Goal: Download file/media

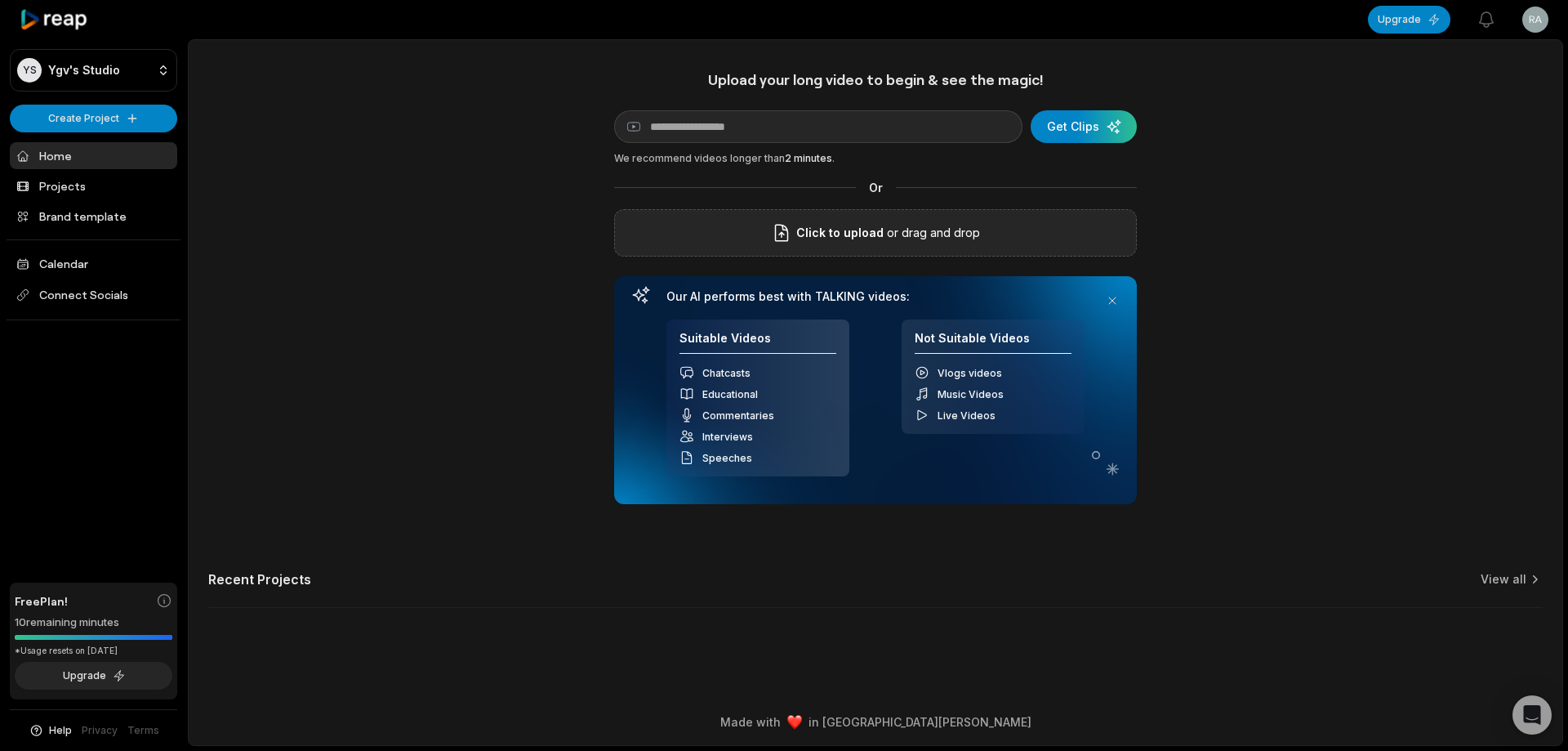
click at [810, 236] on span "Click to upload" at bounding box center [840, 233] width 87 height 20
click at [0, 0] on input "Click to upload" at bounding box center [0, 0] width 0 height 0
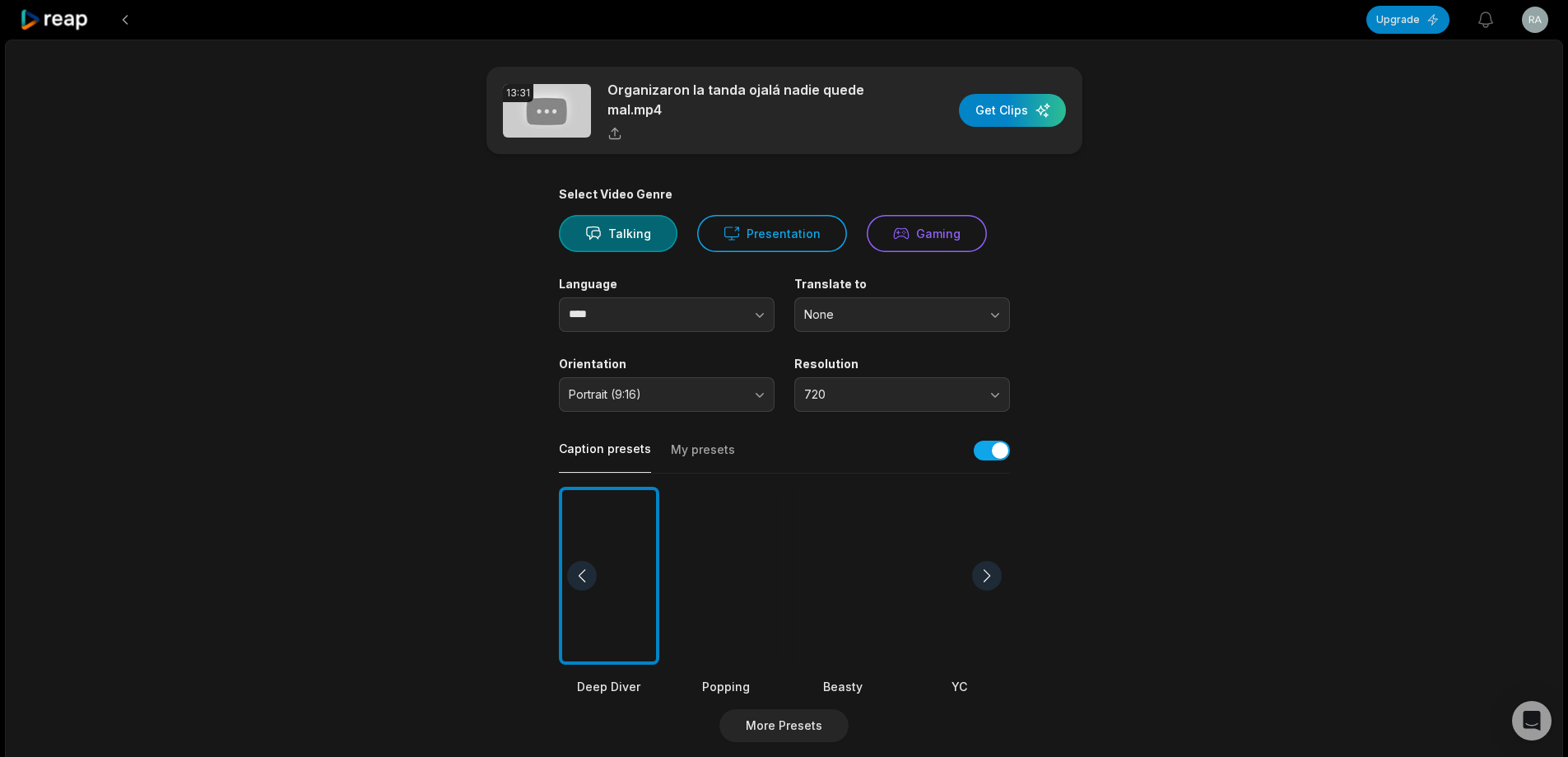
click at [857, 601] on div at bounding box center [843, 576] width 100 height 179
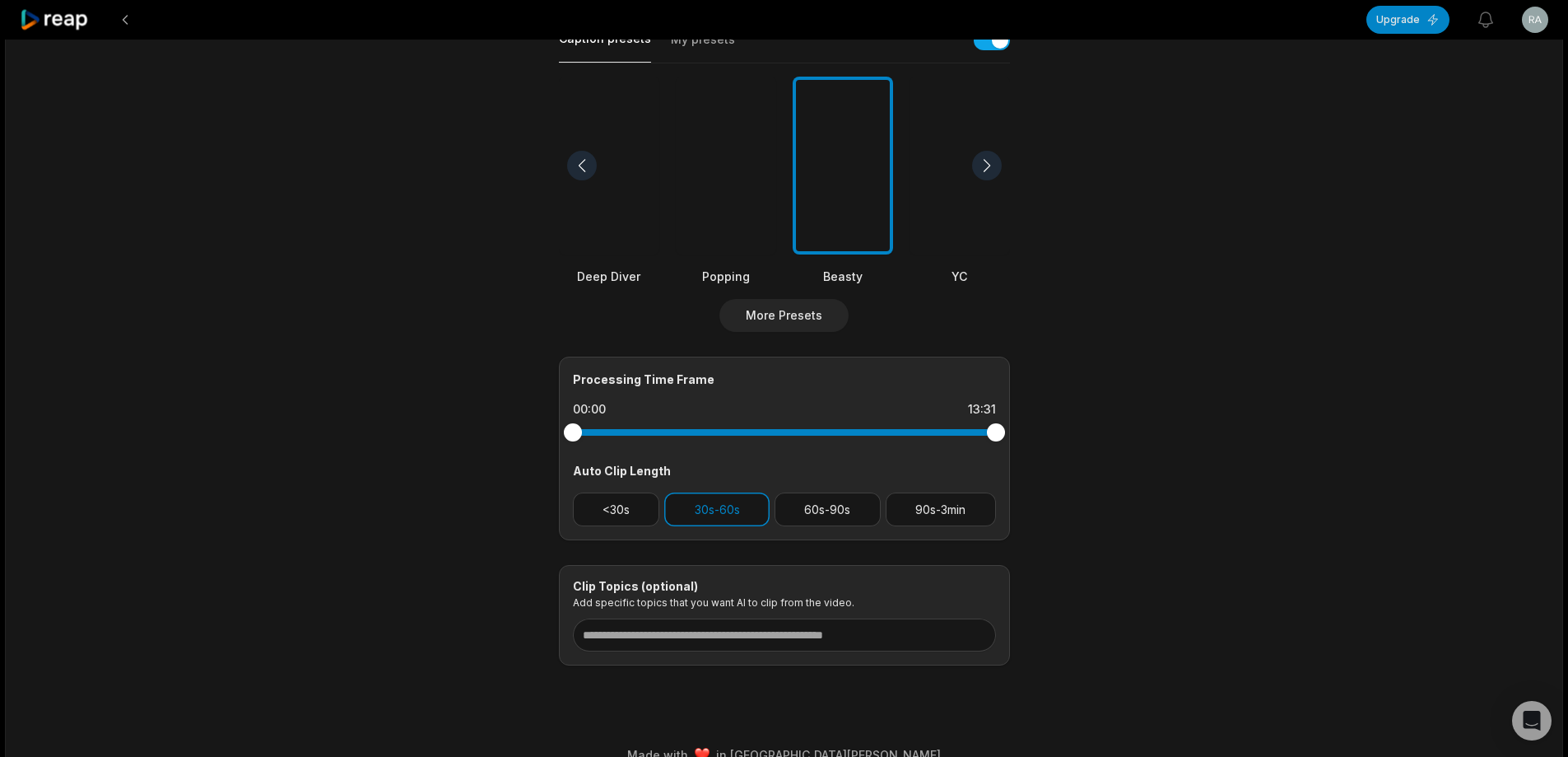
scroll to position [412, 0]
click at [914, 515] on button "90s-3min" at bounding box center [940, 508] width 111 height 34
click at [718, 496] on button "30s-60s" at bounding box center [716, 508] width 105 height 34
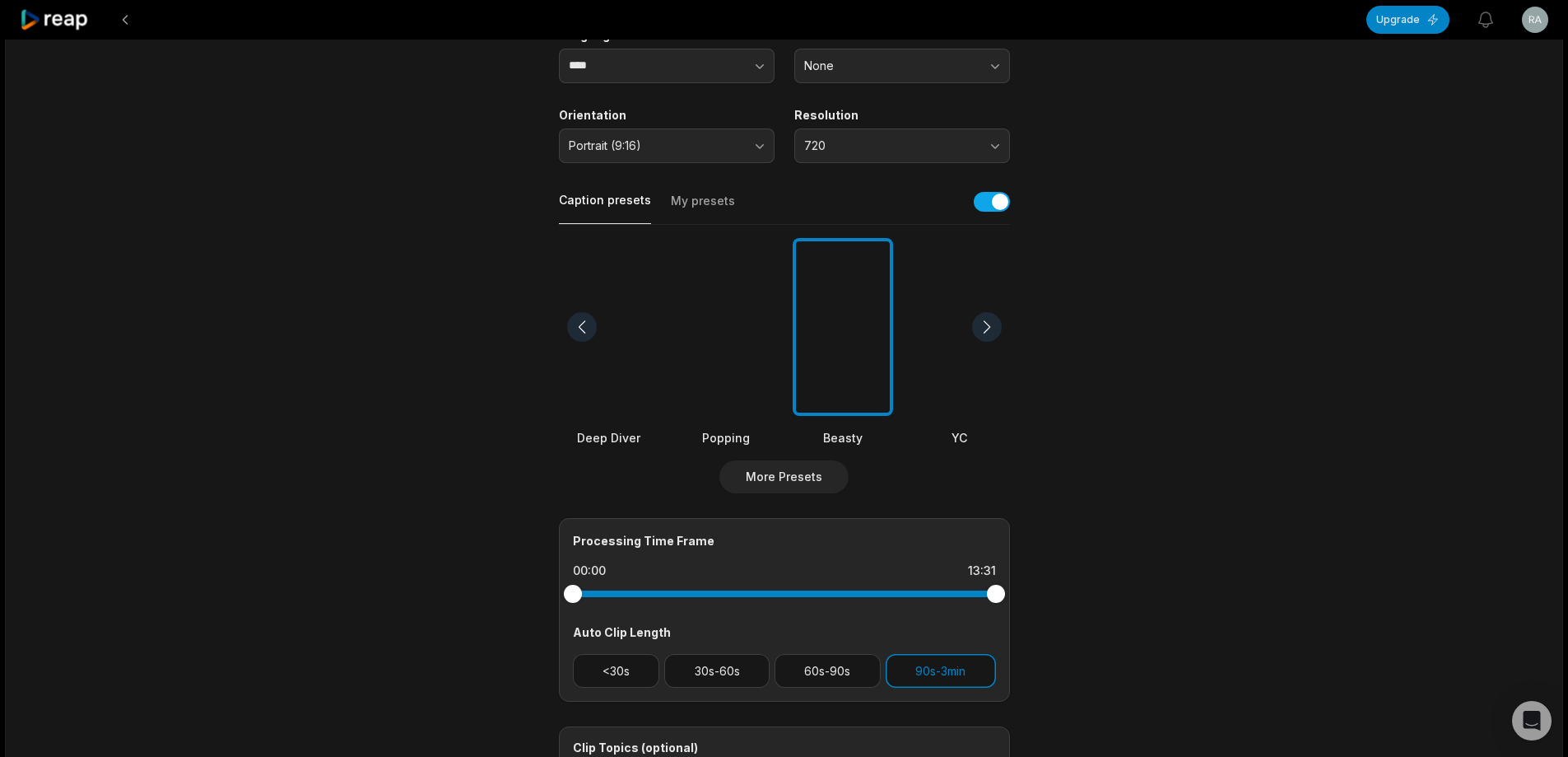
scroll to position [247, 0]
drag, startPoint x: 998, startPoint y: 593, endPoint x: 885, endPoint y: 592, distance: 113.0
click at [885, 592] on div at bounding box center [885, 595] width 18 height 18
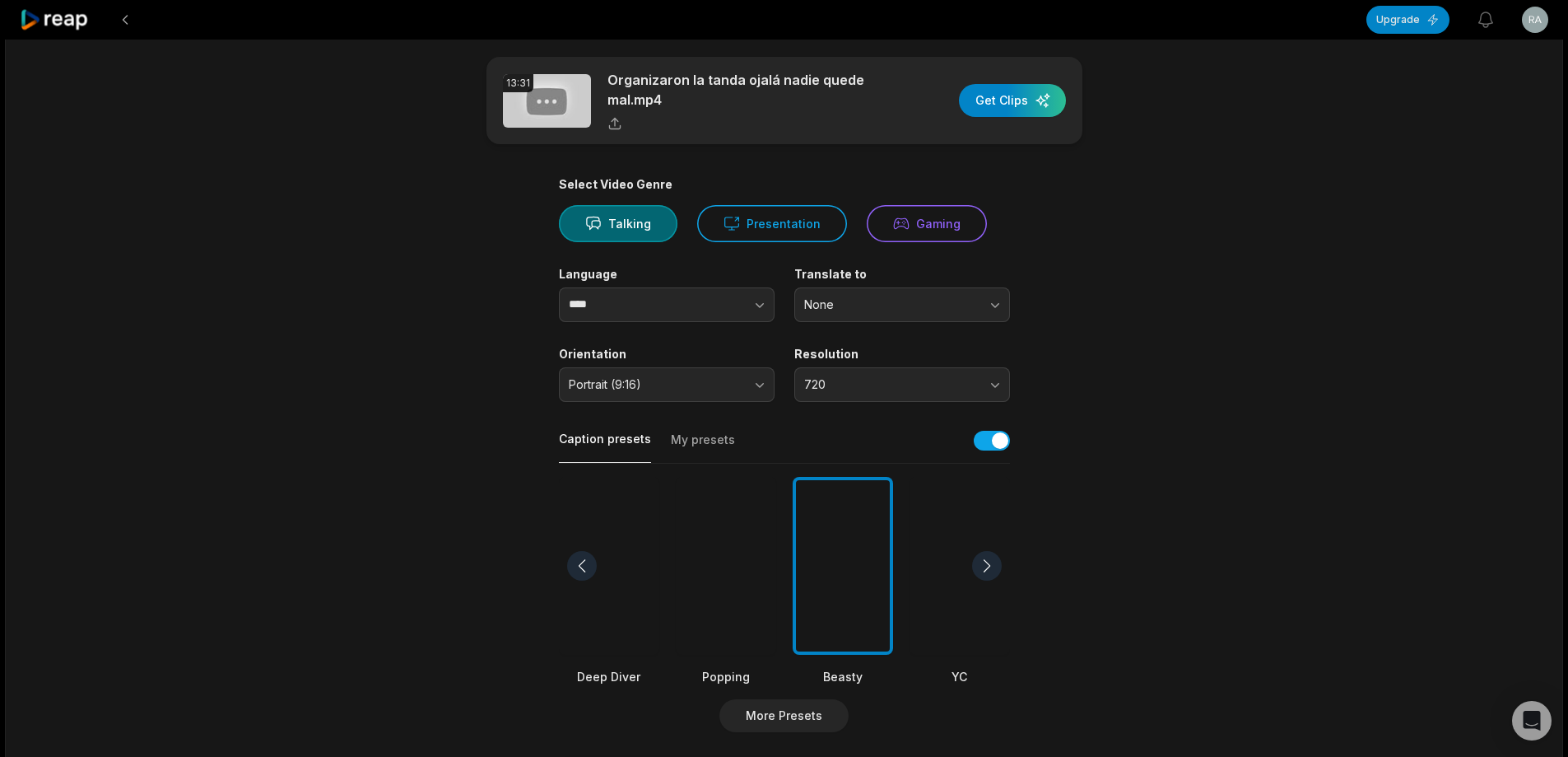
scroll to position [0, 0]
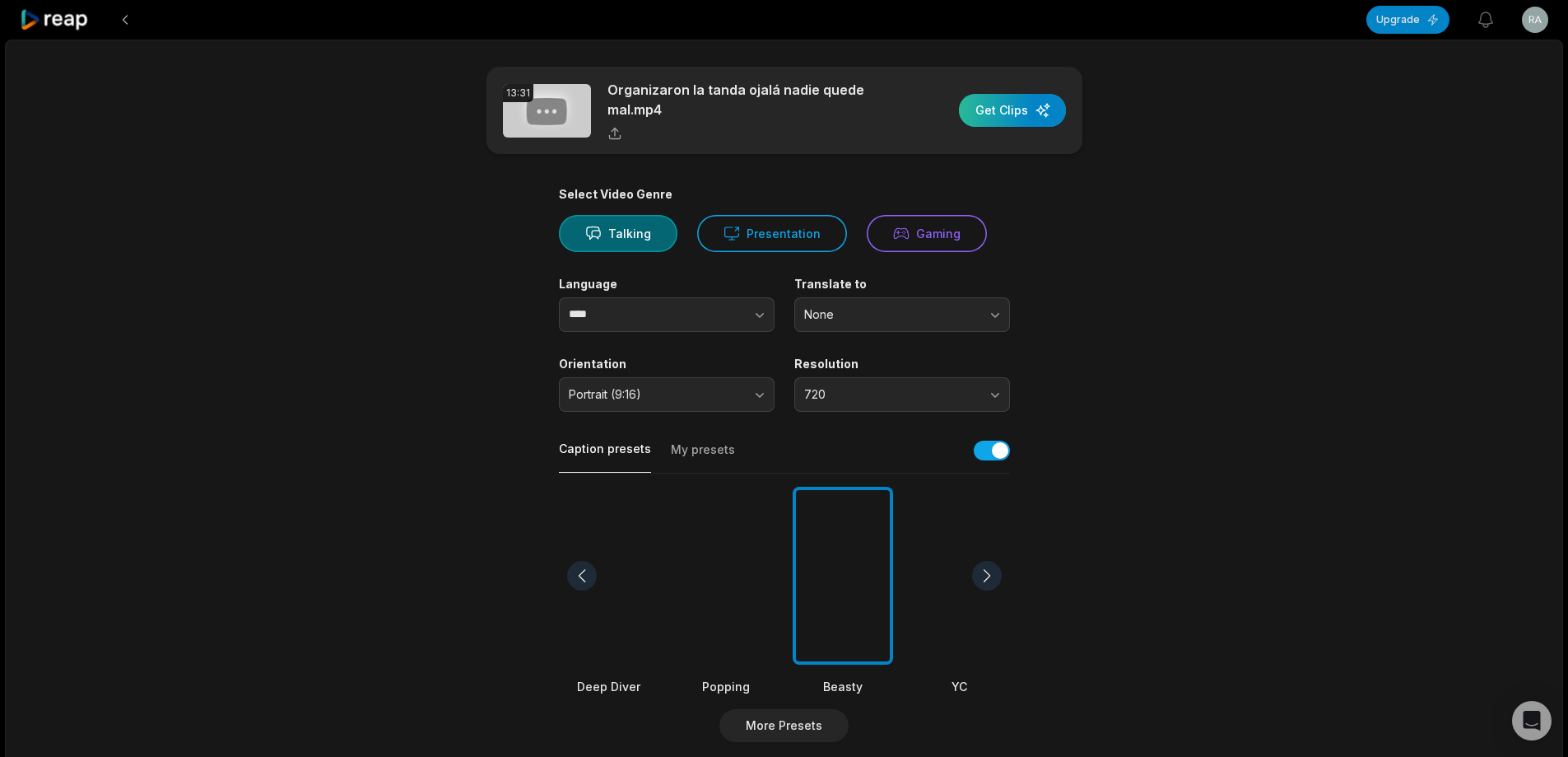
click at [1011, 112] on div "button" at bounding box center [1012, 111] width 107 height 33
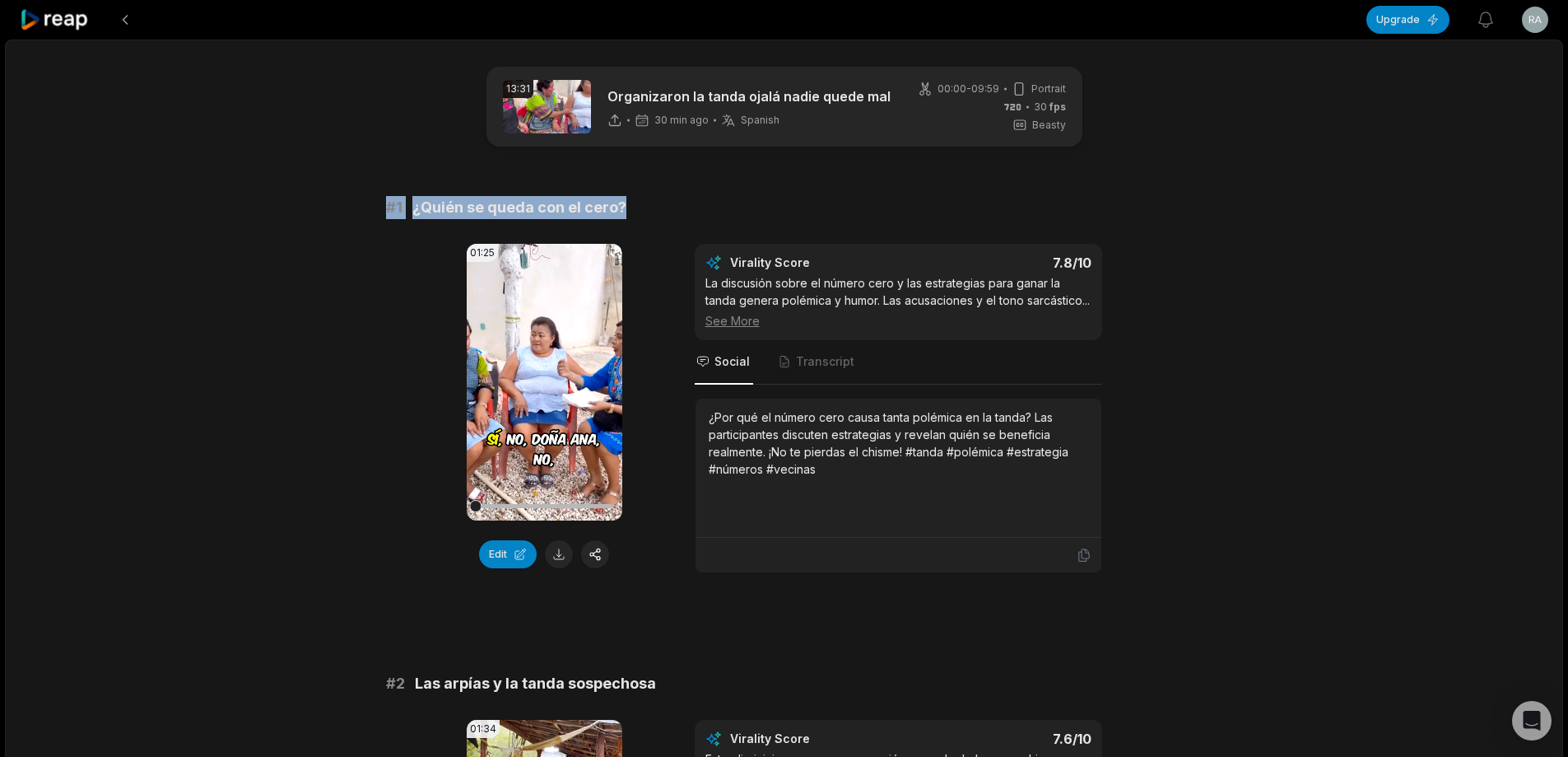
drag, startPoint x: 371, startPoint y: 202, endPoint x: 850, endPoint y: 205, distance: 479.0
copy div "# 1 ¿Quién se queda con el cero?"
click at [562, 541] on button at bounding box center [559, 555] width 28 height 28
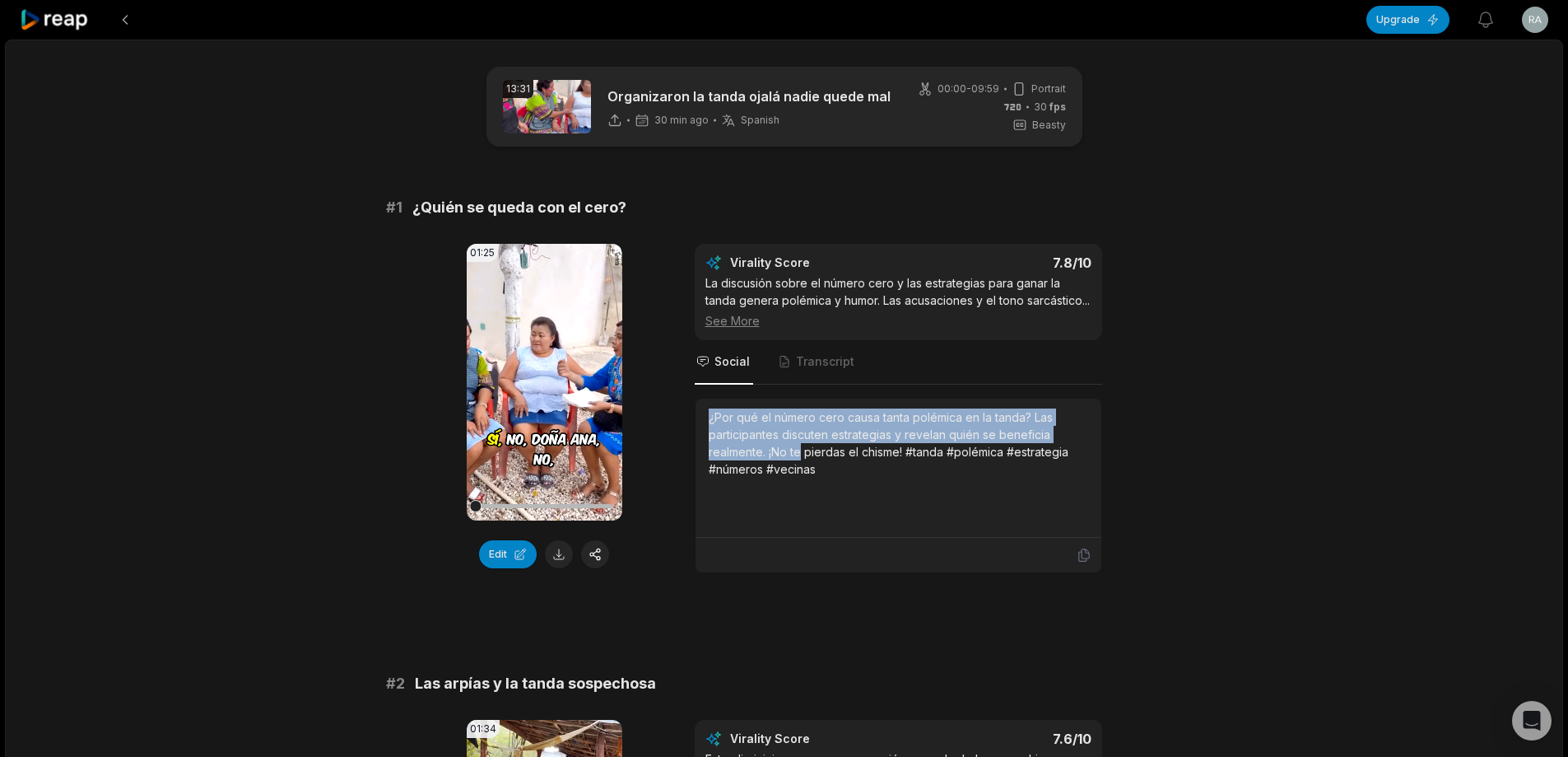
drag, startPoint x: 711, startPoint y: 438, endPoint x: 801, endPoint y: 465, distance: 94.0
click at [801, 465] on div "¿Por qué el número cero causa tanta polémica en la tanda? Las participantes dis…" at bounding box center [898, 442] width 379 height 69
drag, startPoint x: 737, startPoint y: 433, endPoint x: 712, endPoint y: 433, distance: 25.0
click at [736, 433] on div "¿Por qué el número cero causa tanta polémica en la tanda? Las participantes dis…" at bounding box center [898, 442] width 379 height 69
click at [704, 433] on div "¿Por qué el número cero causa tanta polémica en la tanda? Las participantes dis…" at bounding box center [899, 468] width 406 height 140
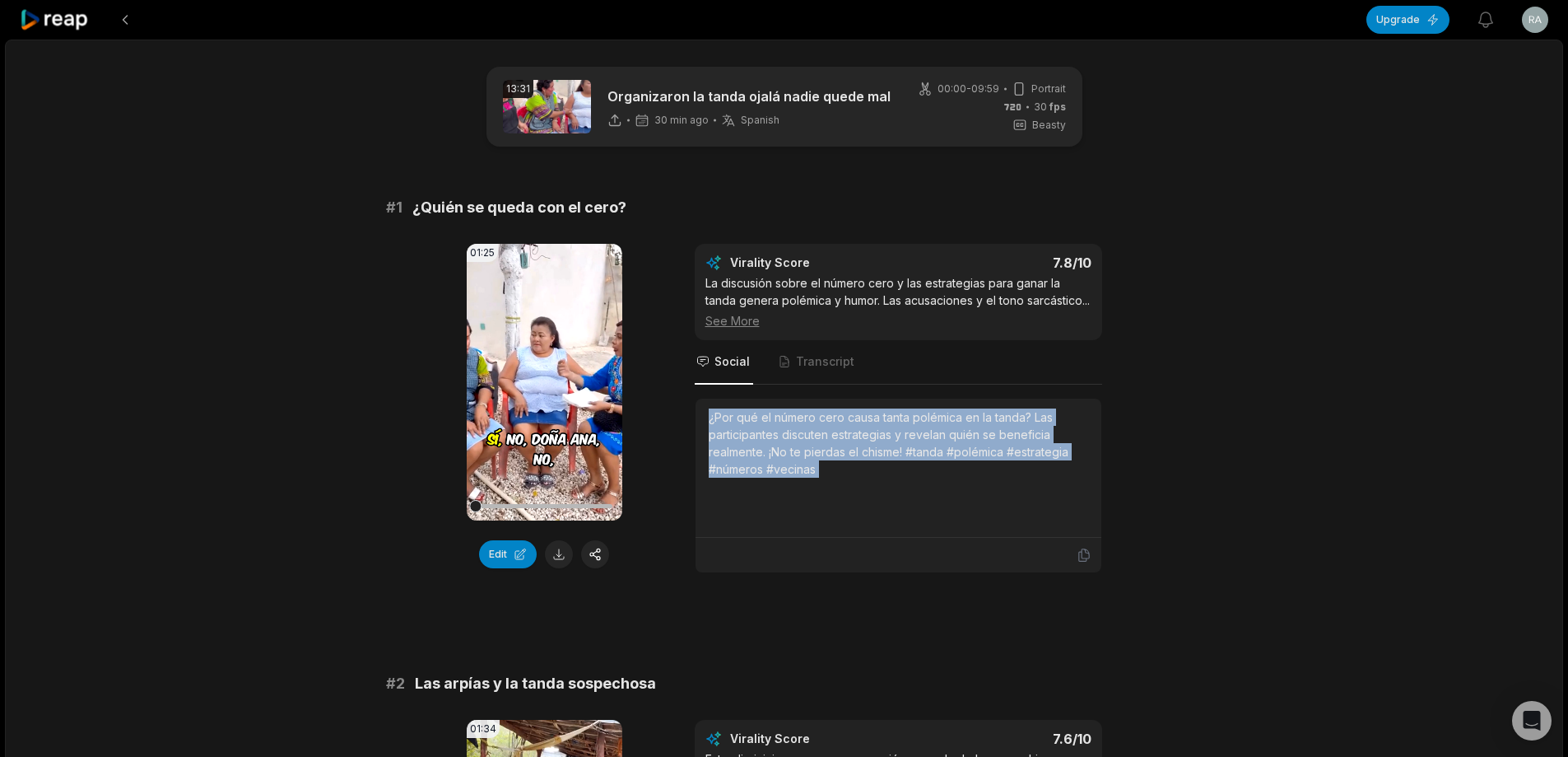
drag, startPoint x: 704, startPoint y: 432, endPoint x: 845, endPoint y: 499, distance: 156.1
click at [845, 499] on div "¿Por qué el número cero causa tanta polémica en la tanda? Las participantes dis…" at bounding box center [899, 468] width 406 height 140
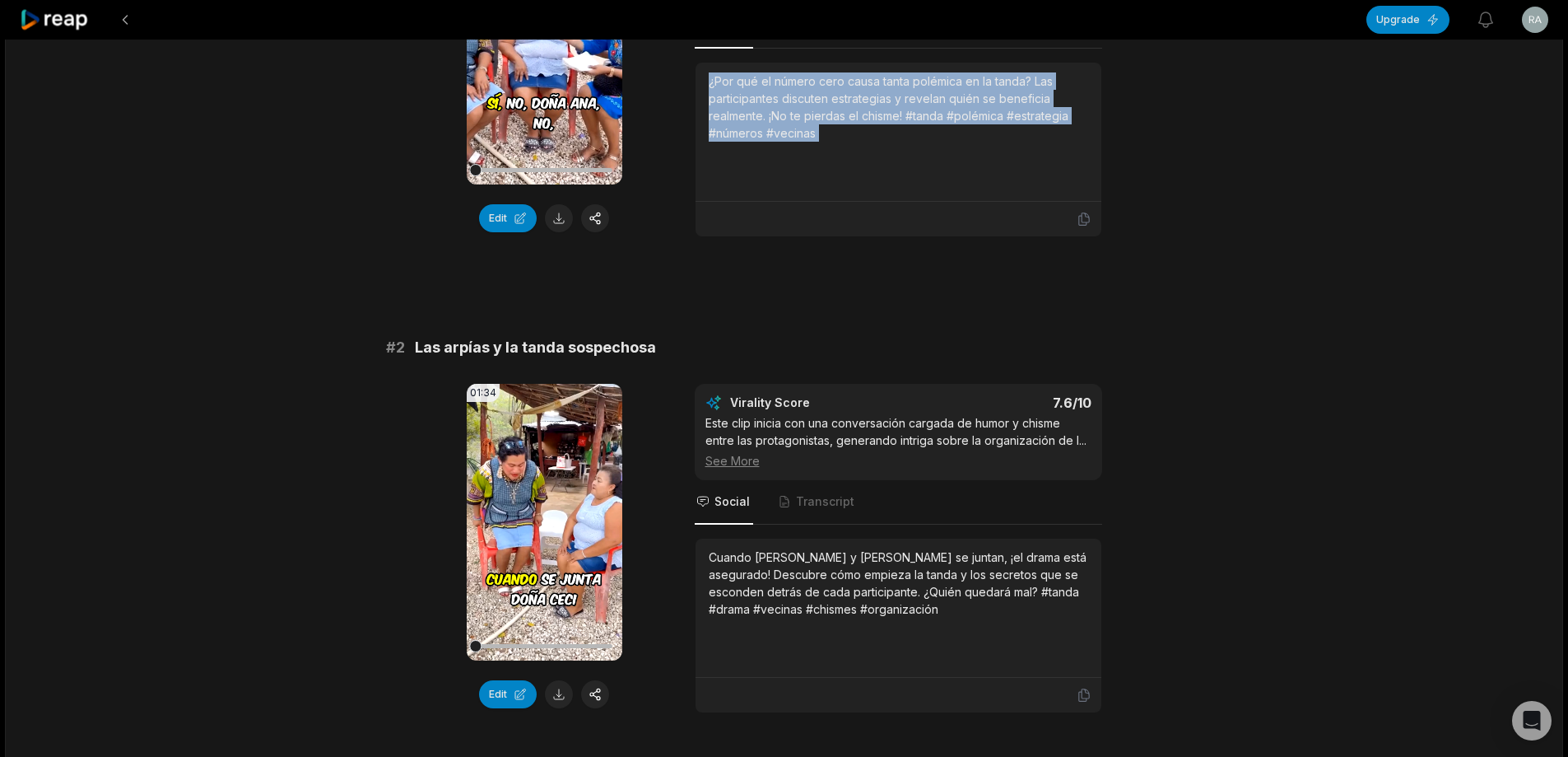
scroll to position [494, 0]
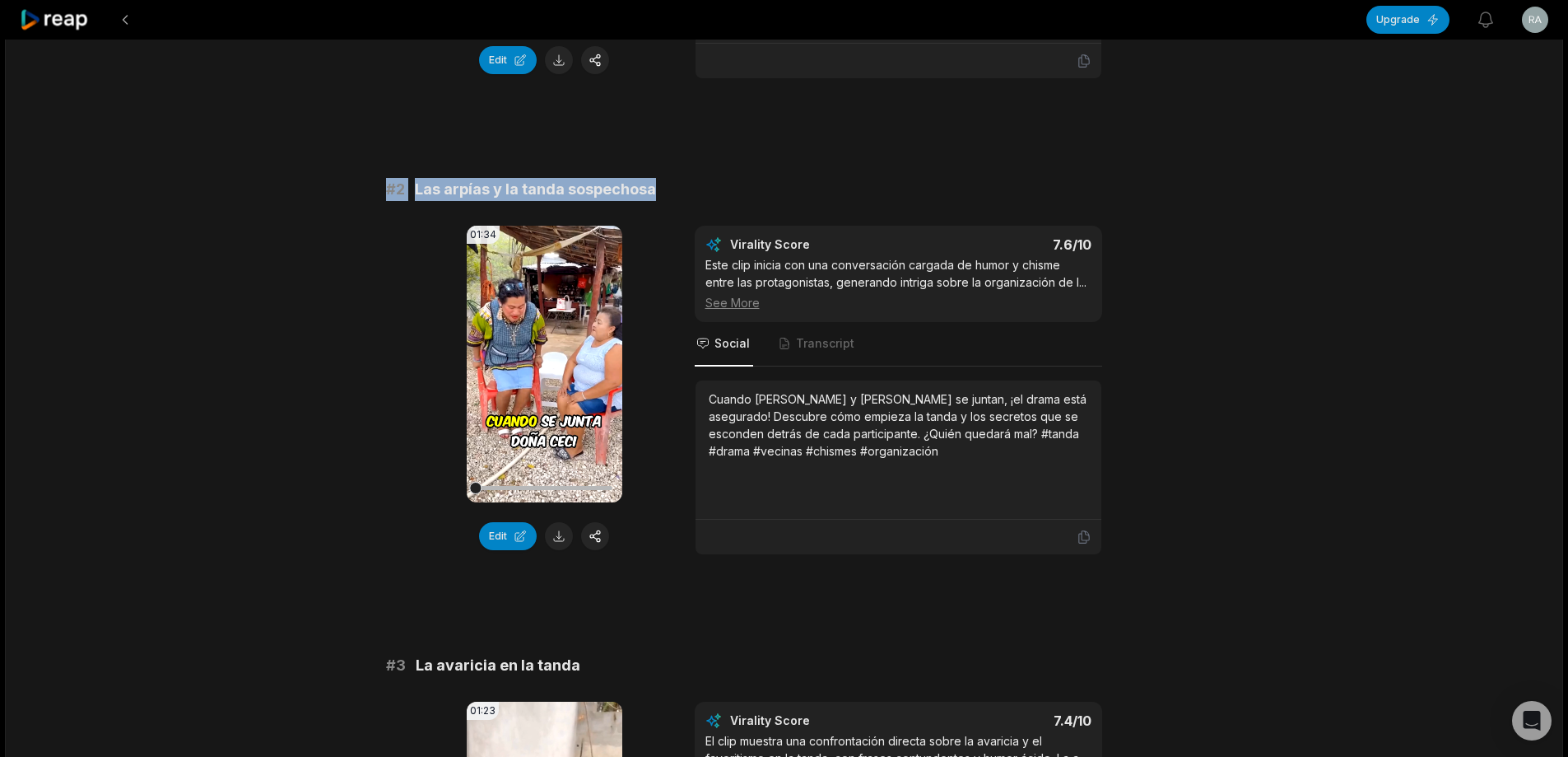
drag, startPoint x: 668, startPoint y: 208, endPoint x: 236, endPoint y: 208, distance: 432.0
copy div "# 2 Las arpías y la tanda sospechosa"
click at [562, 549] on button at bounding box center [559, 536] width 28 height 28
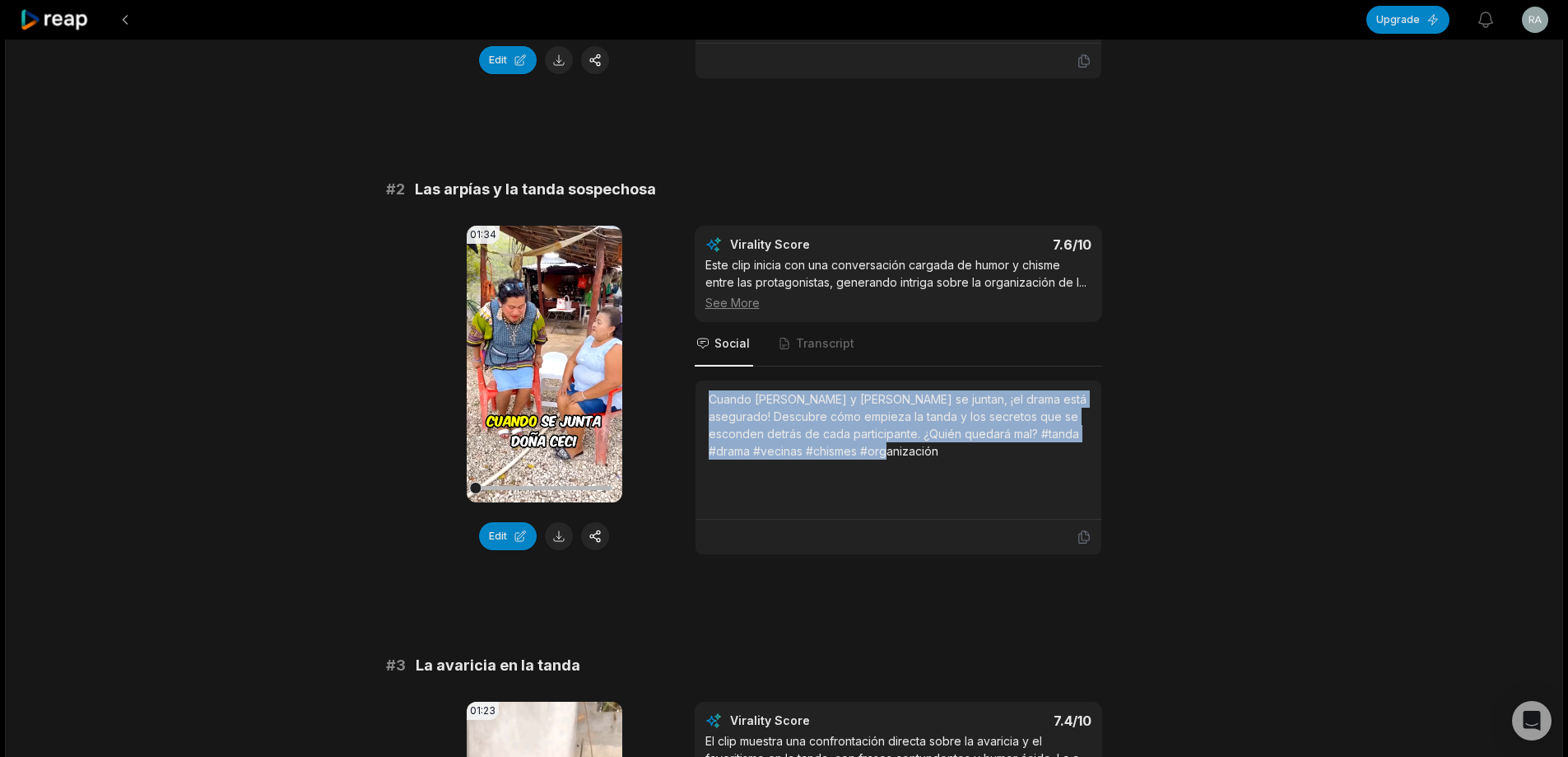
drag, startPoint x: 702, startPoint y: 419, endPoint x: 981, endPoint y: 474, distance: 284.4
click at [981, 474] on div "Cuando [PERSON_NAME] y [PERSON_NAME] se juntan, ¡el drama está asegurado! Descu…" at bounding box center [899, 450] width 406 height 140
copy div "Cuando [PERSON_NAME] y [PERSON_NAME] se juntan, ¡el drama está asegurado! Descu…"
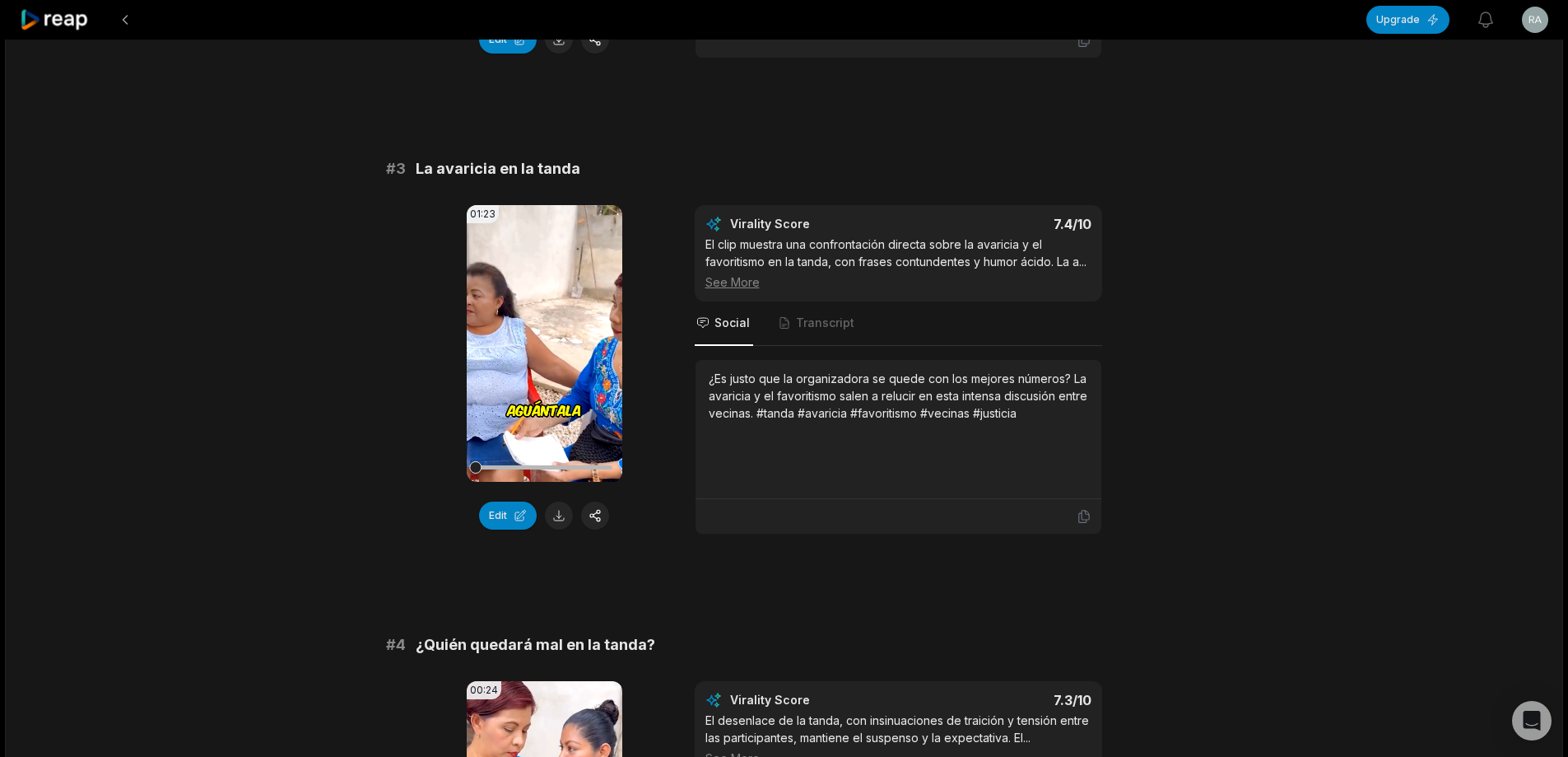
scroll to position [1071, 0]
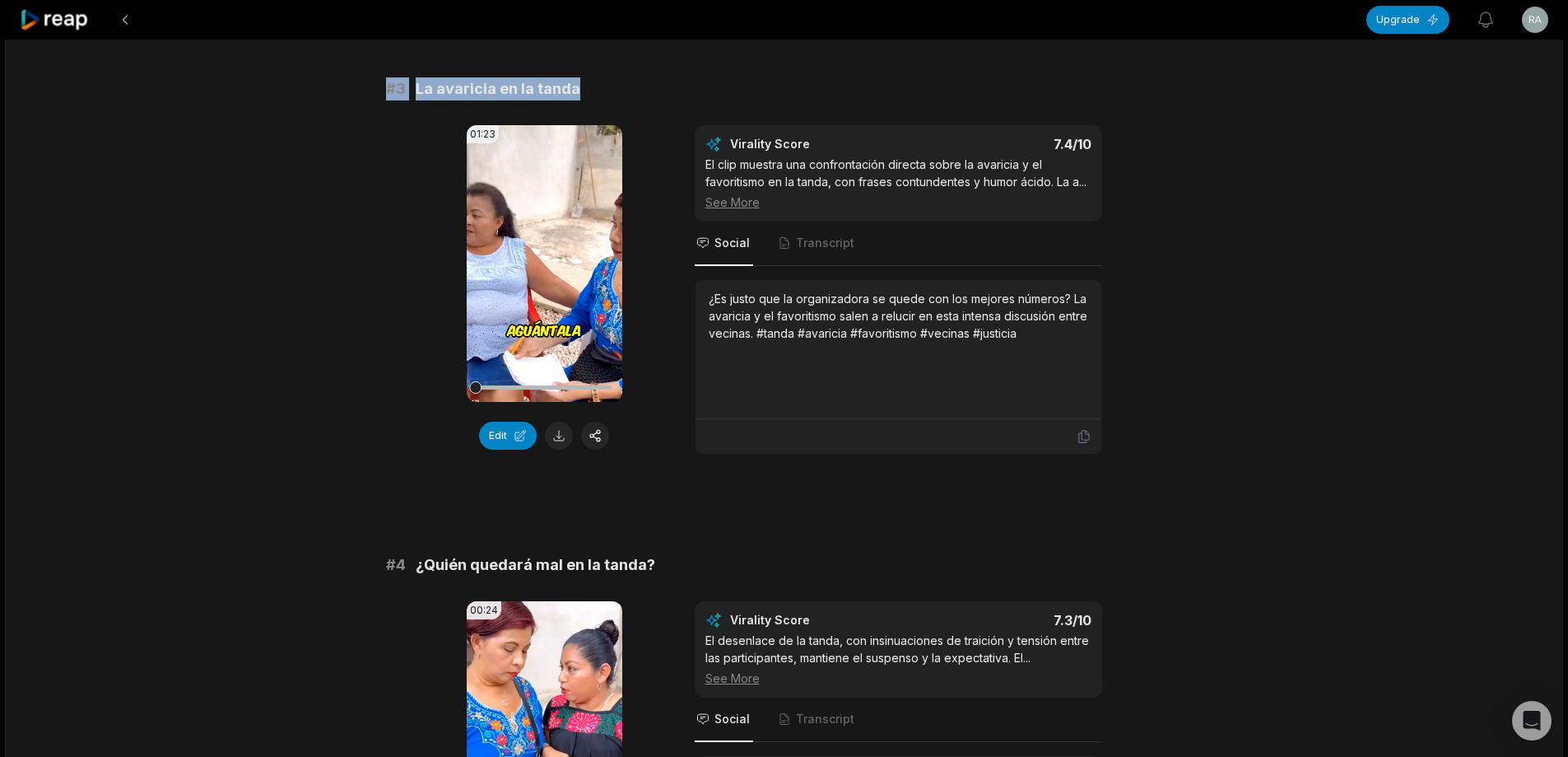
drag, startPoint x: 372, startPoint y: 106, endPoint x: 716, endPoint y: 102, distance: 344.0
copy div "# 3 La avaricia en la tanda"
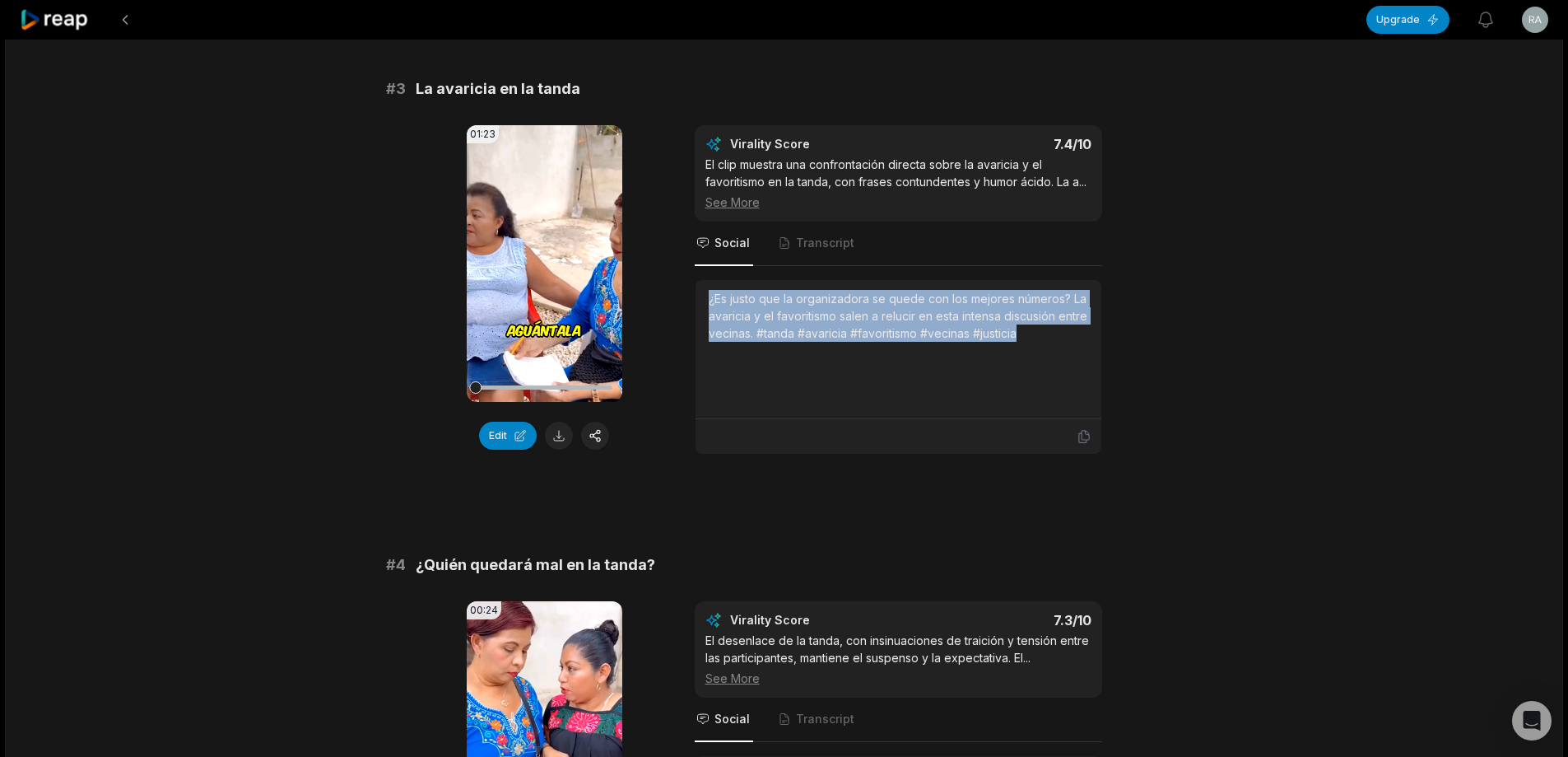
drag, startPoint x: 708, startPoint y: 317, endPoint x: 1097, endPoint y: 368, distance: 392.3
click at [1097, 368] on div "¿Es justo que la organizadora se quede con los mejores números? La avaricia y e…" at bounding box center [899, 350] width 406 height 140
copy div "¿Es justo que la organizadora se quede con los mejores números? La avaricia y e…"
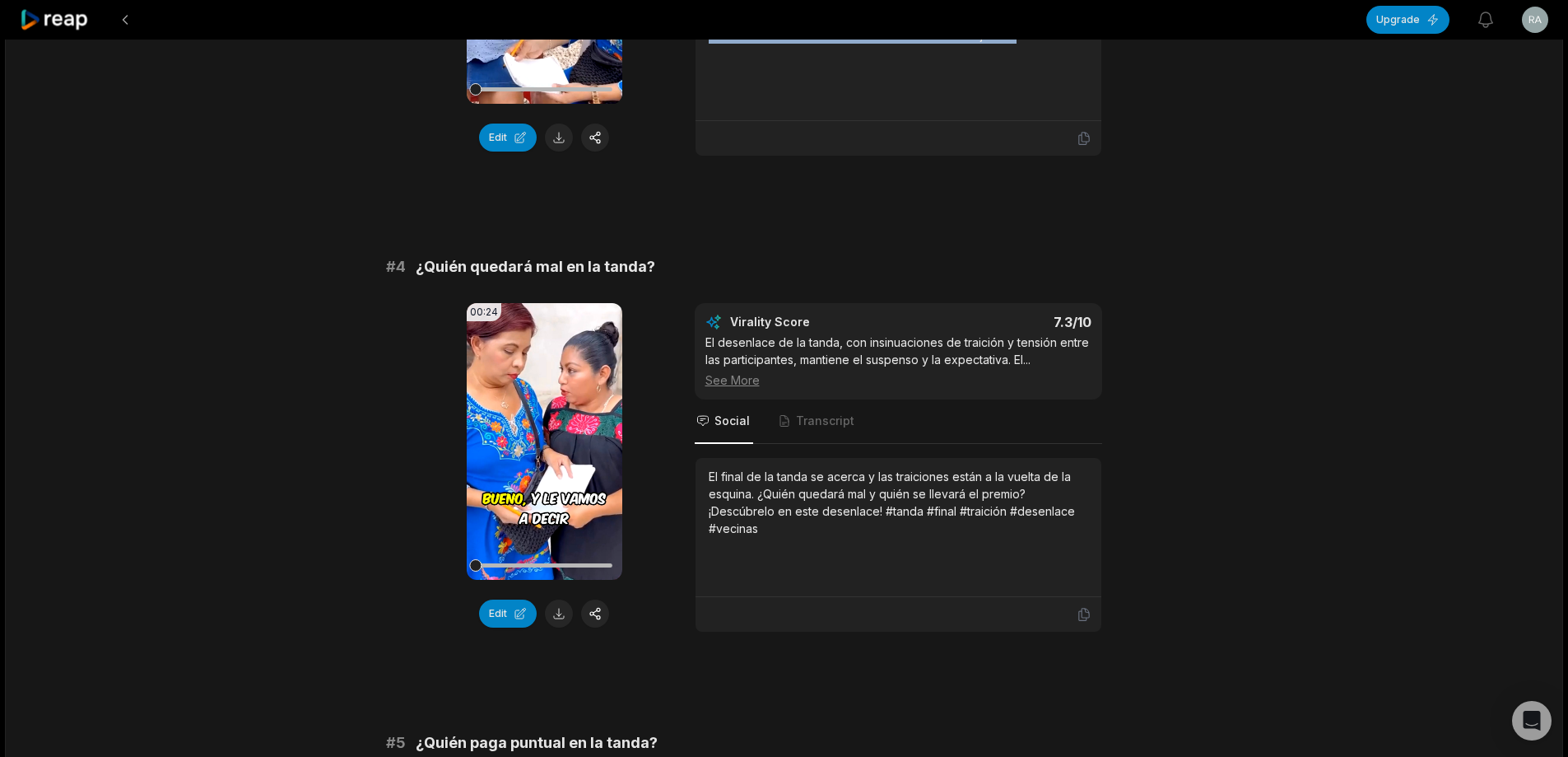
scroll to position [1401, 0]
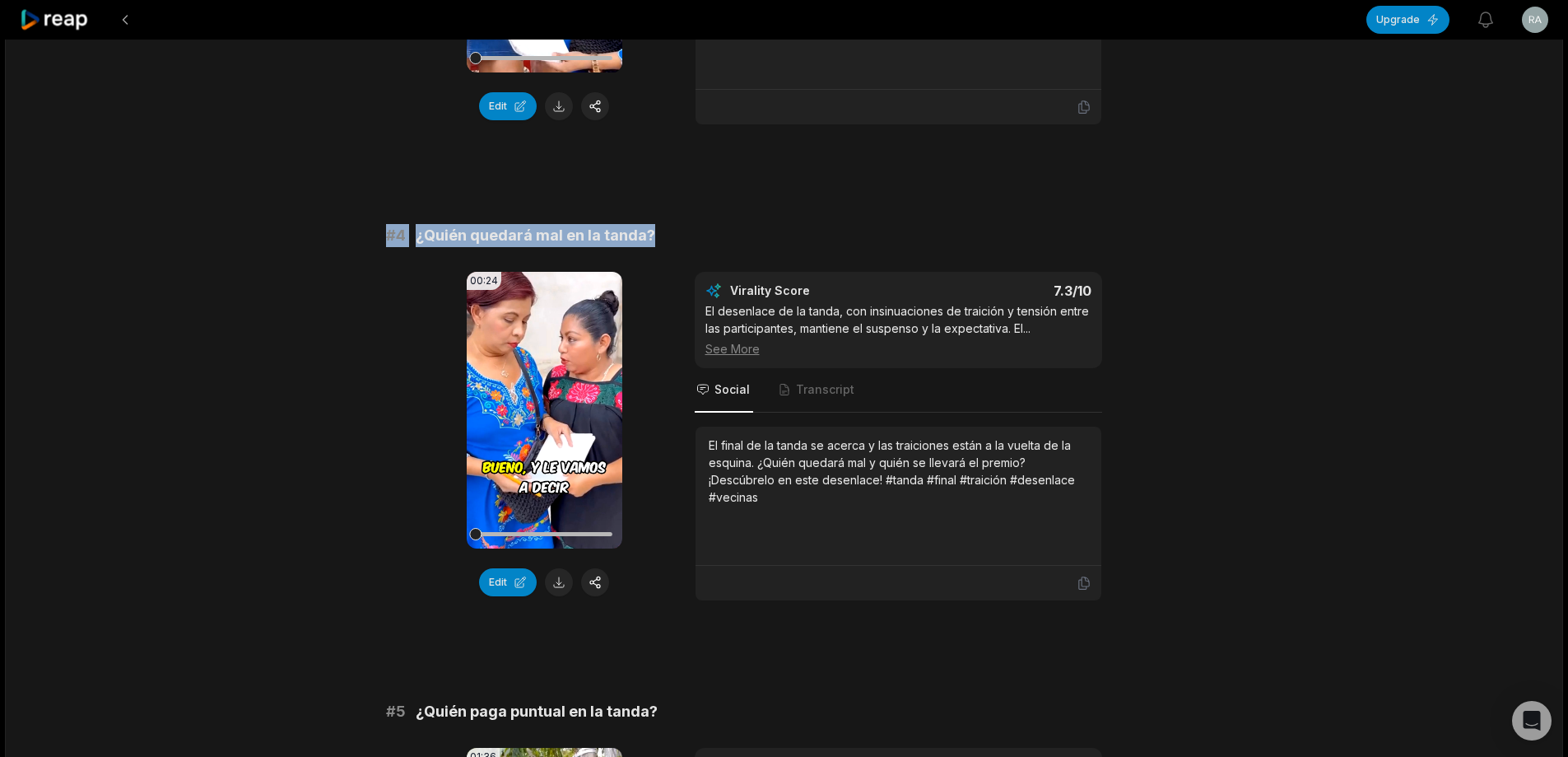
drag, startPoint x: 384, startPoint y: 257, endPoint x: 682, endPoint y: 236, distance: 298.7
click at [667, 239] on div "13:31 Organizaron la tanda ojalá nadie quede mal 30 min ago Spanish es 00:00 - …" at bounding box center [784, 641] width 1558 height 4003
copy div "# 4 ¿Quién quedará mal en la tanda?"
click at [549, 597] on button at bounding box center [559, 583] width 28 height 28
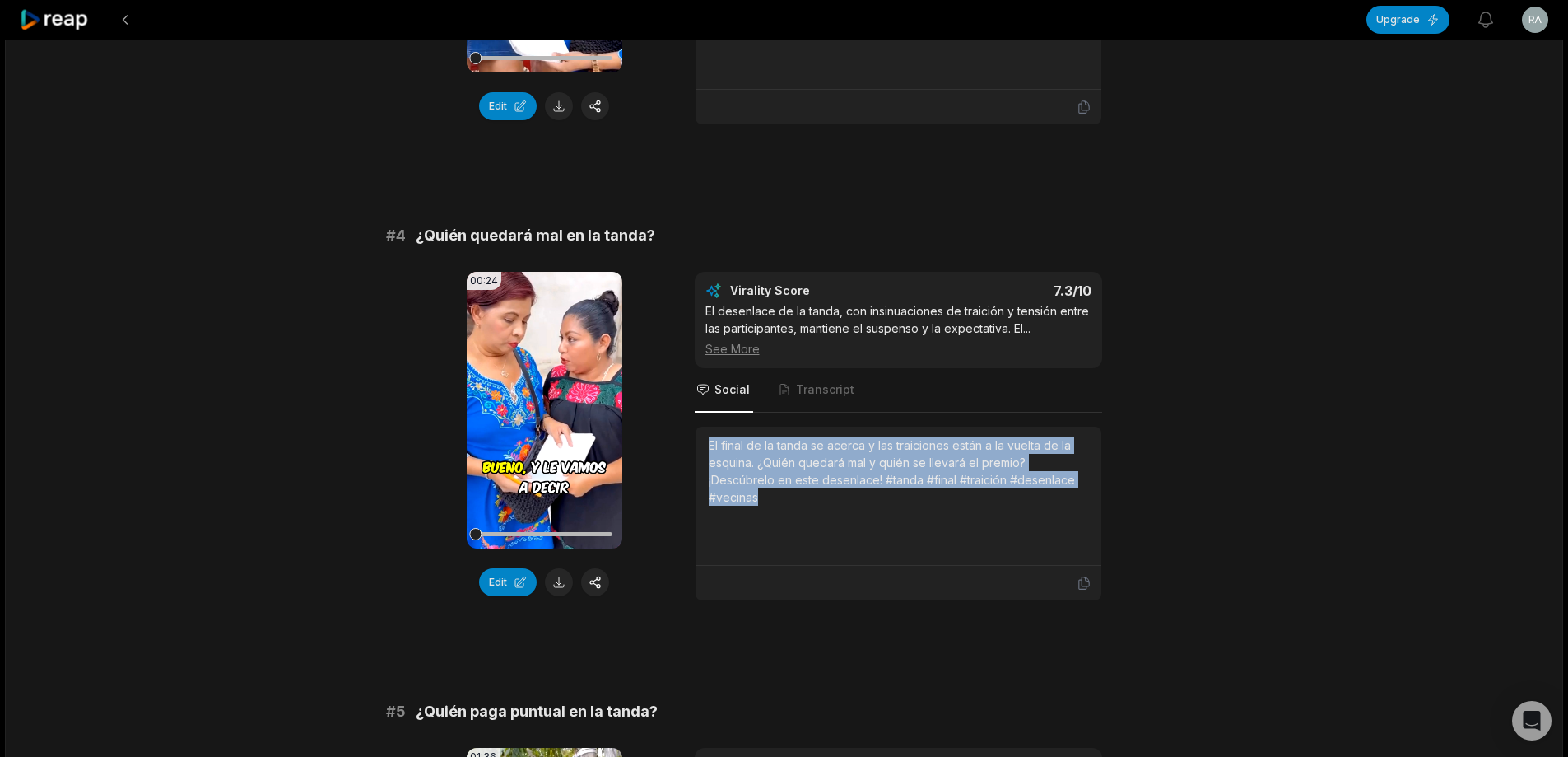
drag, startPoint x: 709, startPoint y: 461, endPoint x: 823, endPoint y: 529, distance: 132.7
click at [823, 529] on div "El final de la tanda se acerca y las traiciones están a la vuelta de la esquina…" at bounding box center [898, 496] width 379 height 119
copy div "El final de la tanda se acerca y las traiciones están a la vuelta de la esquina…"
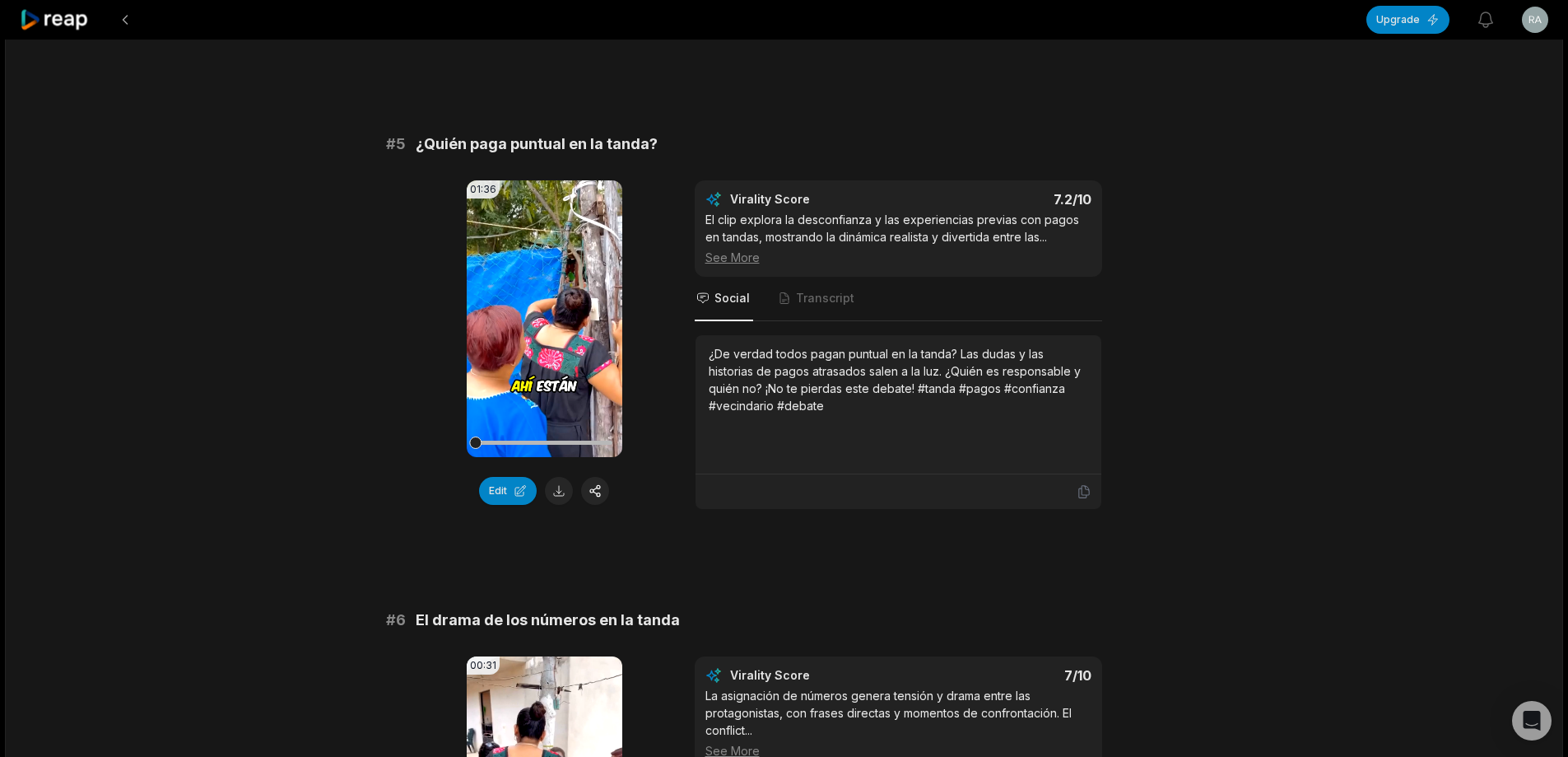
scroll to position [1977, 0]
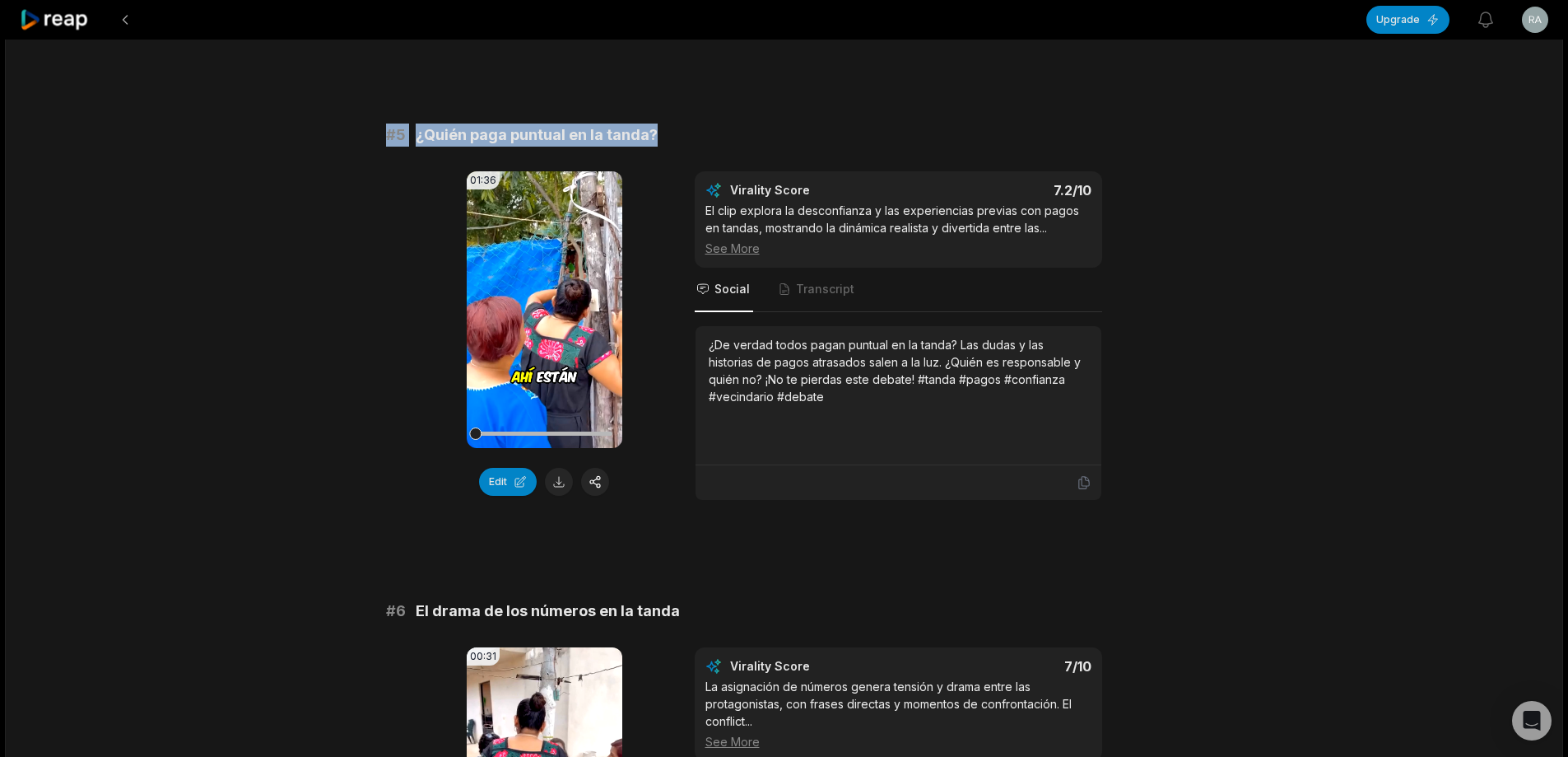
drag, startPoint x: 0, startPoint y: 0, endPoint x: 876, endPoint y: 125, distance: 884.9
click at [876, 125] on div "# 1 ¿Quién se queda con el cero? 01:25 Your browser does not support mp4 format…" at bounding box center [784, 83] width 797 height 3727
copy div "# 5 ¿Quién paga puntual en la tanda?"
click at [562, 496] on button at bounding box center [559, 481] width 28 height 28
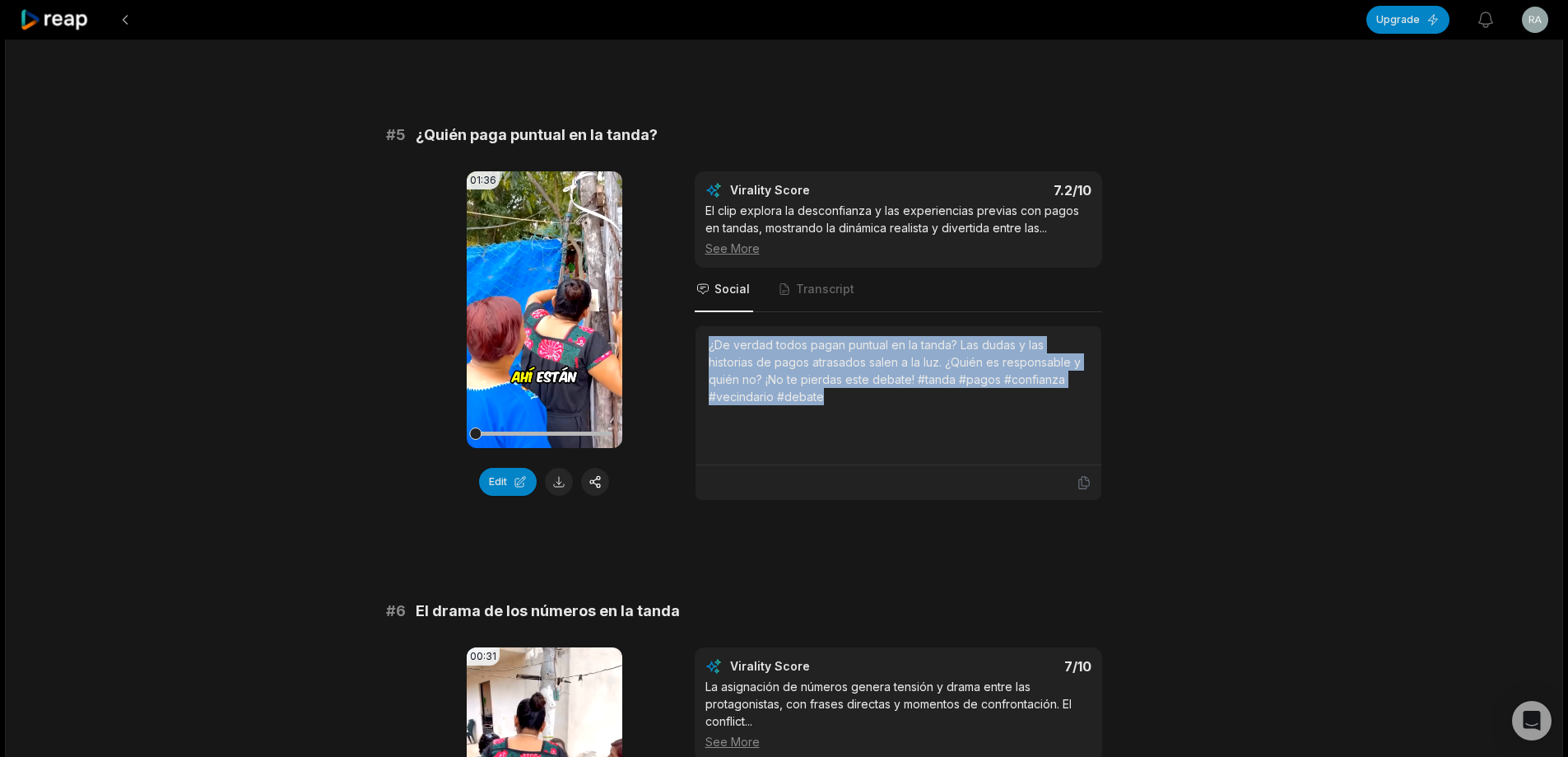
drag, startPoint x: 709, startPoint y: 362, endPoint x: 848, endPoint y: 419, distance: 150.2
click at [848, 406] on div "¿De verdad todos pagan puntual en la tanda? Las dudas y las historias de pagos …" at bounding box center [898, 370] width 379 height 69
drag, startPoint x: 827, startPoint y: 392, endPoint x: 825, endPoint y: 408, distance: 16.1
click at [825, 406] on div "¿De verdad todos pagan puntual en la tanda? Las dudas y las historias de pagos …" at bounding box center [898, 370] width 379 height 69
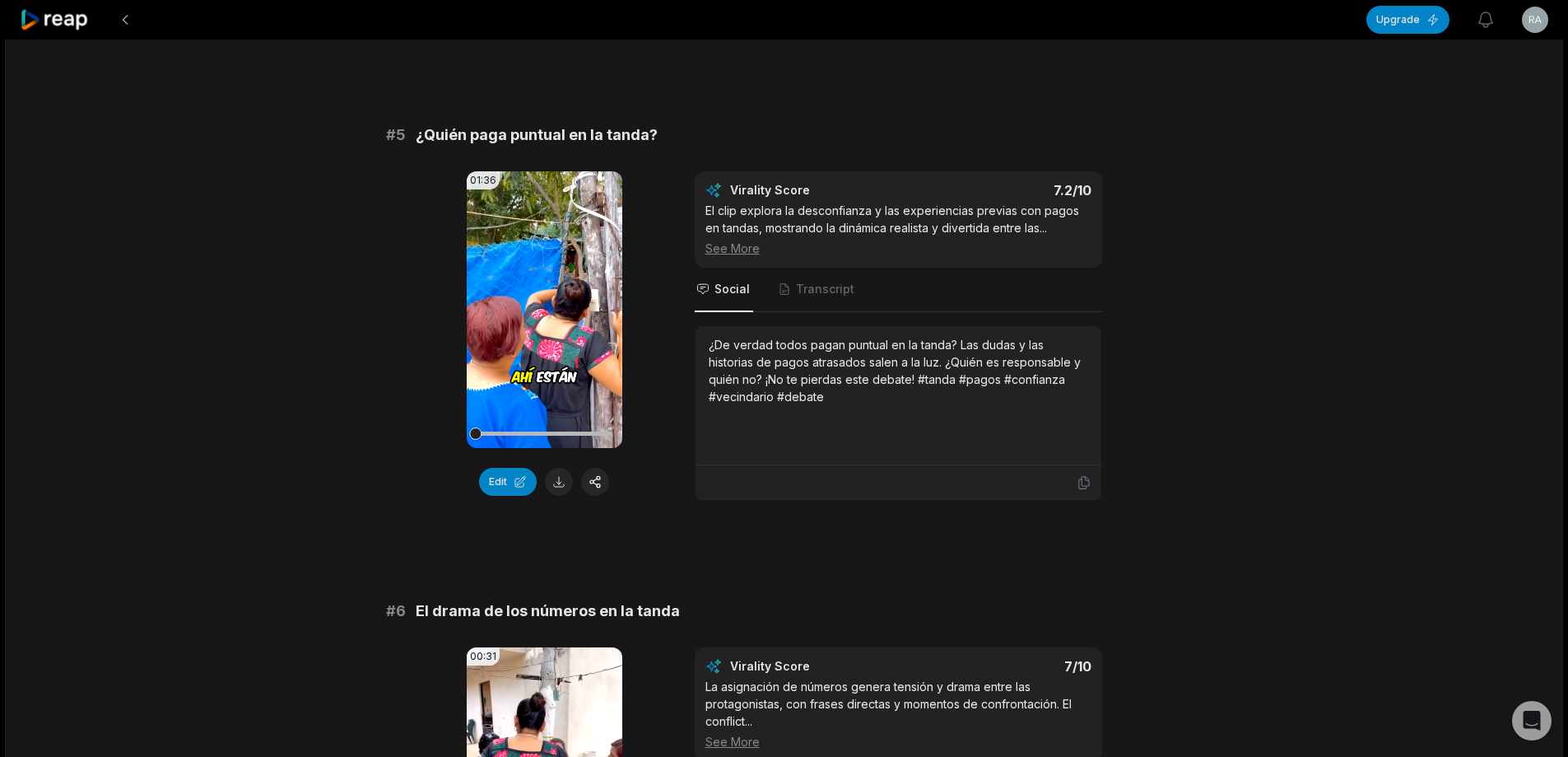
drag, startPoint x: 834, startPoint y: 388, endPoint x: 729, endPoint y: 374, distance: 105.9
click at [740, 381] on div "¿De verdad todos pagan puntual en la tanda? Las dudas y las historias de pagos …" at bounding box center [898, 370] width 379 height 69
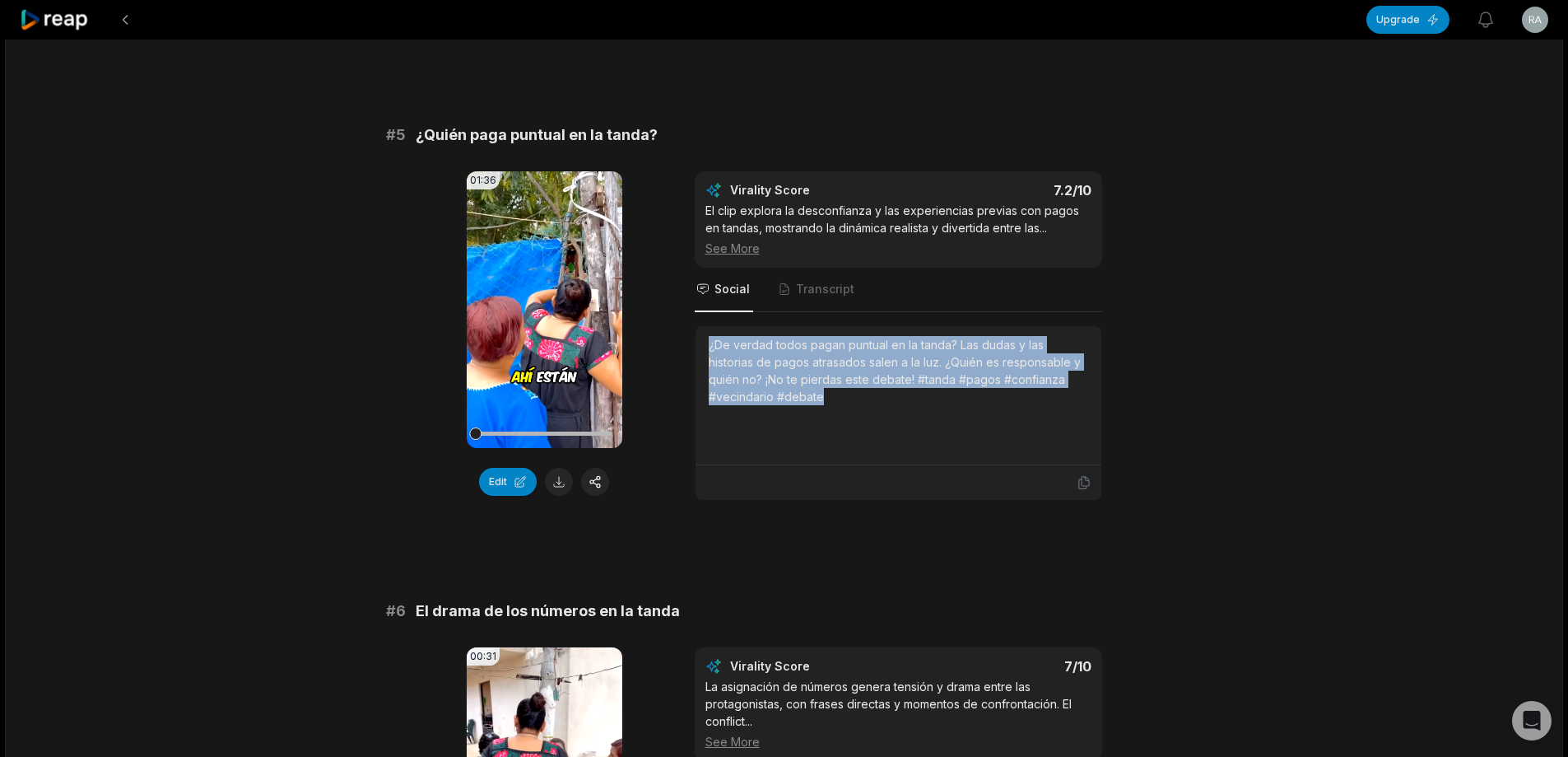
drag, startPoint x: 704, startPoint y: 364, endPoint x: 881, endPoint y: 425, distance: 187.2
click at [881, 425] on div "¿De verdad todos pagan puntual en la tanda? Las dudas y las historias de pagos …" at bounding box center [899, 396] width 406 height 140
copy div "¿De verdad todos pagan puntual en la tanda? Las dudas y las historias de pagos …"
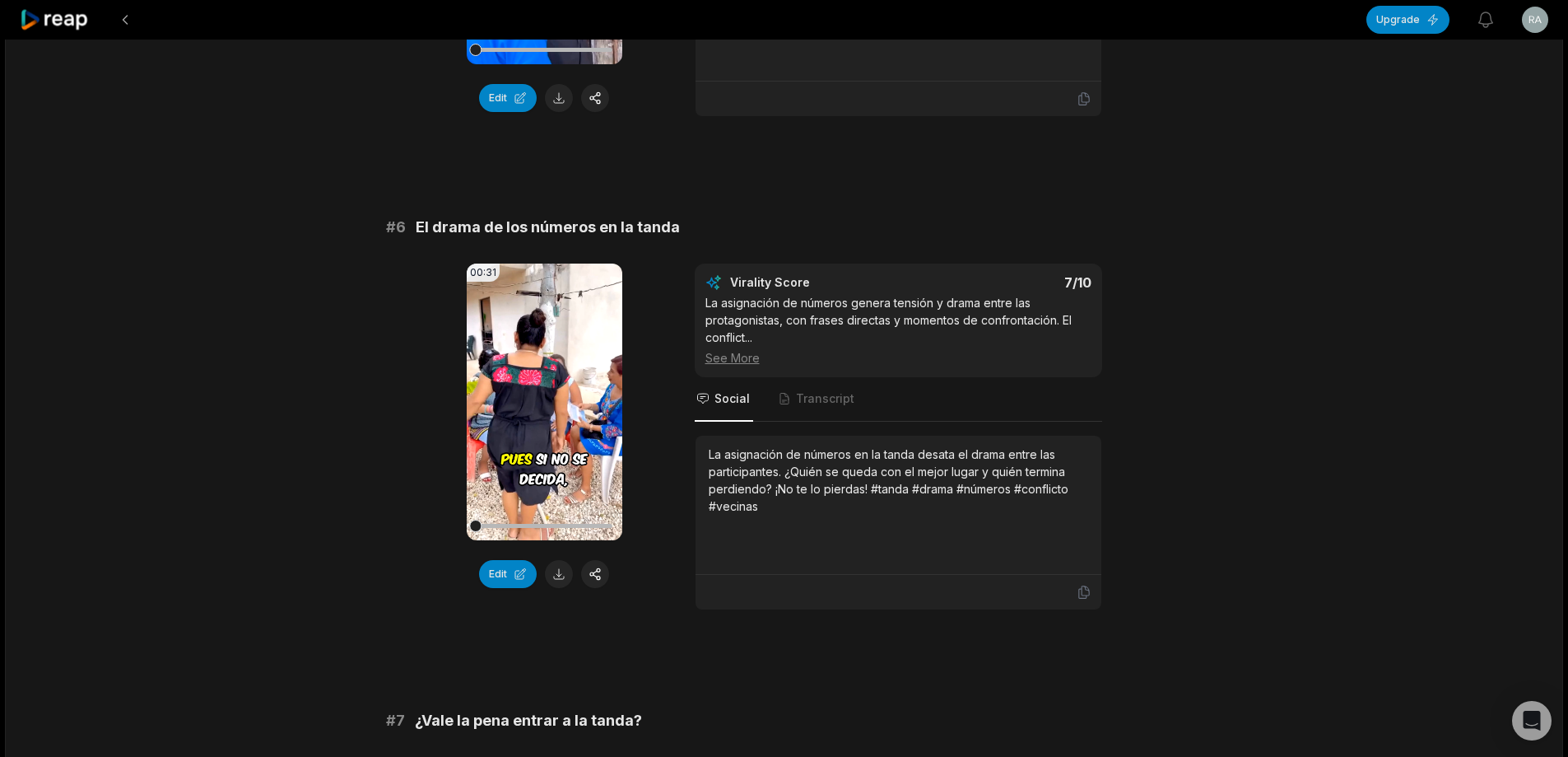
scroll to position [2389, 0]
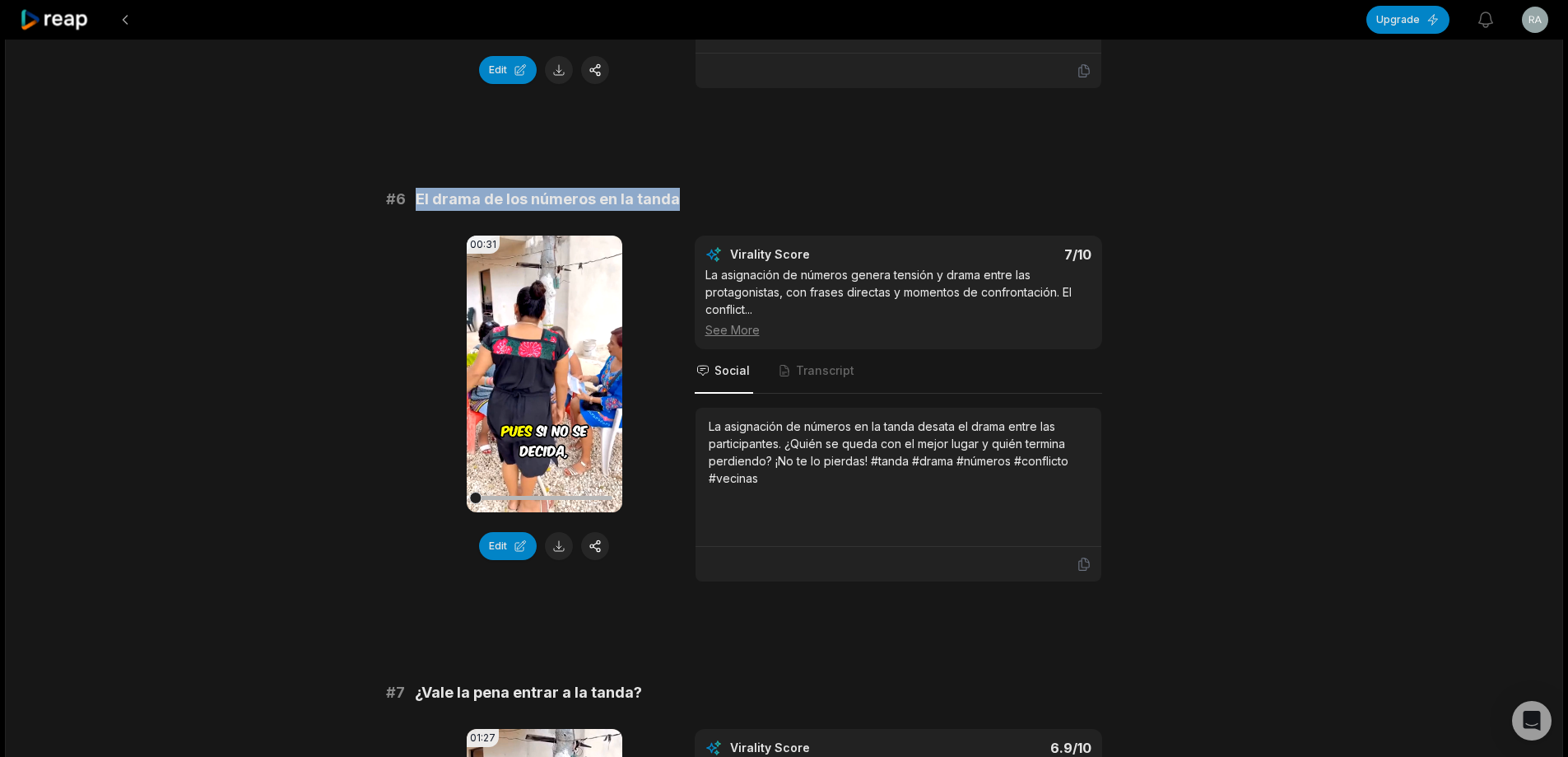
drag, startPoint x: 417, startPoint y: 215, endPoint x: 1142, endPoint y: 174, distance: 726.2
copy span "El drama de los números en la tanda"
click at [555, 560] on button at bounding box center [559, 546] width 28 height 28
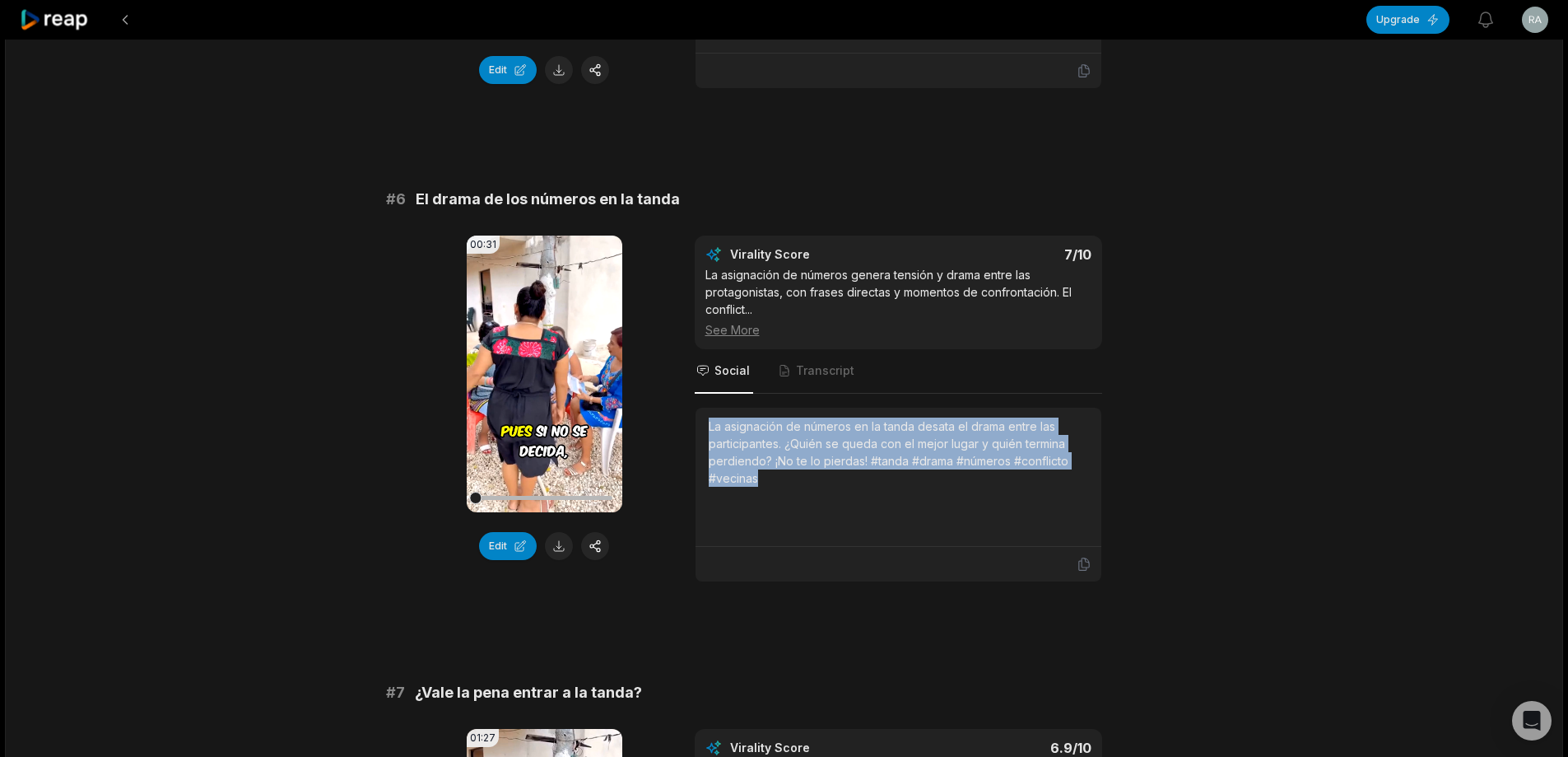
drag, startPoint x: 707, startPoint y: 441, endPoint x: 810, endPoint y: 514, distance: 126.2
click at [810, 514] on div "La asignación de números en la tanda desata el drama entre las participantes. ¿…" at bounding box center [899, 478] width 406 height 140
copy div "La asignación de números en la tanda desata el drama entre las participantes. ¿…"
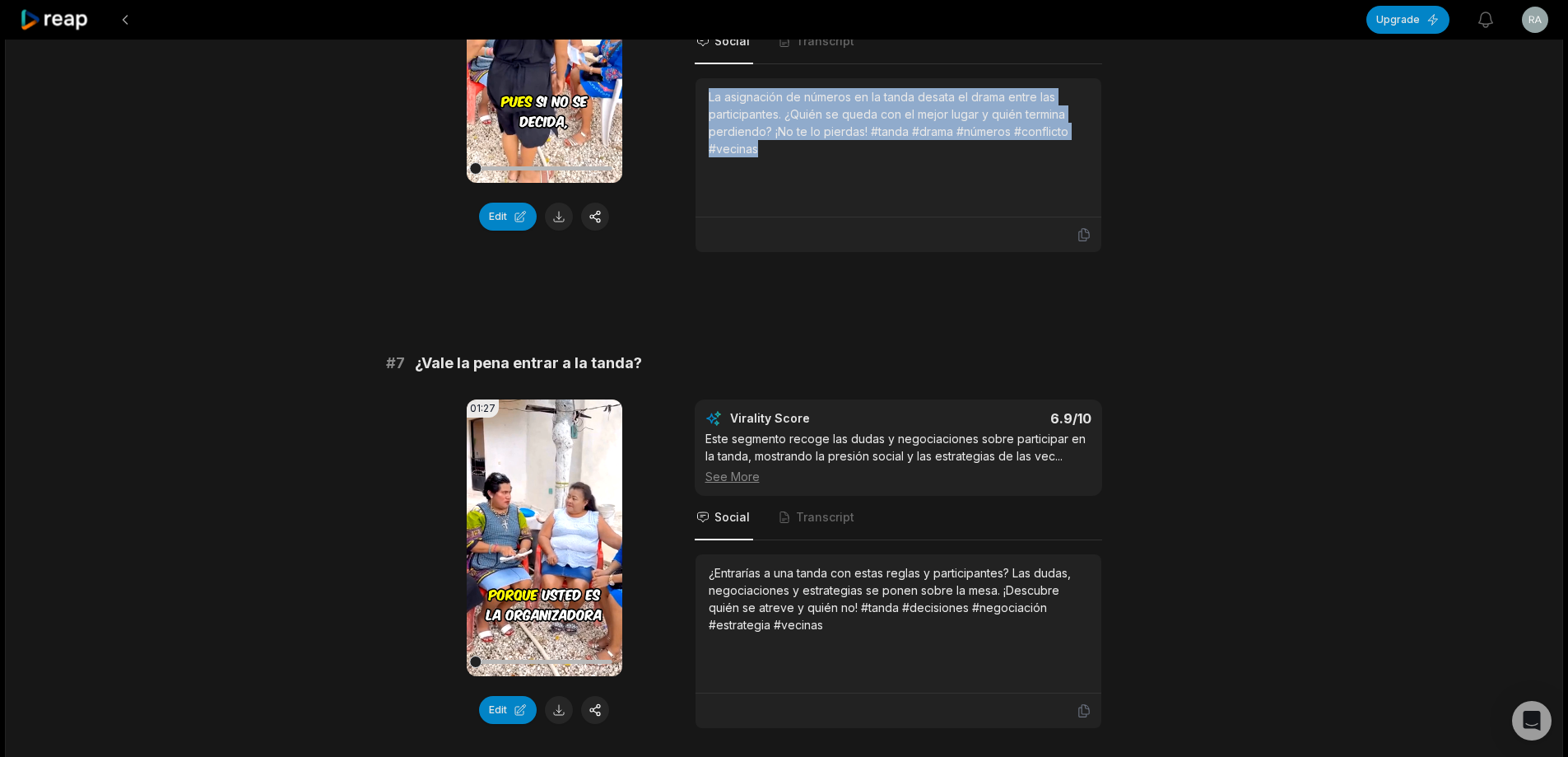
scroll to position [2800, 0]
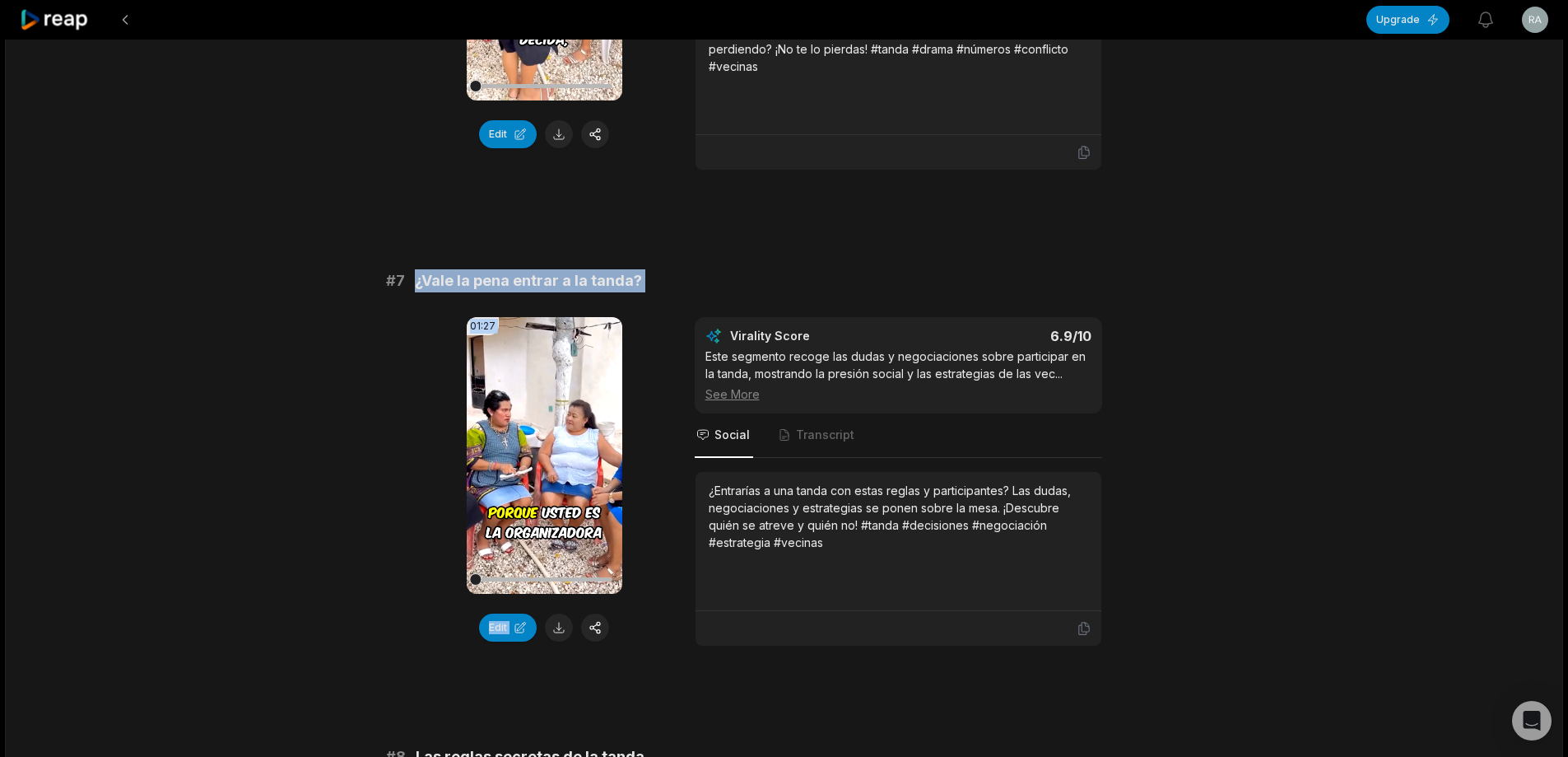
drag, startPoint x: 409, startPoint y: 304, endPoint x: 679, endPoint y: 310, distance: 270.1
click at [679, 310] on div "# 7 ¿Vale la pena entrar a la tanda? 01:27 Your browser does not support mp4 fo…" at bounding box center [784, 458] width 797 height 378
click at [656, 292] on div "# 7 ¿Vale la pena entrar a la tanda?" at bounding box center [784, 281] width 797 height 23
click at [405, 292] on div "# 7 ¿Vale la pena entrar a la tanda?" at bounding box center [784, 281] width 797 height 23
click at [560, 642] on button at bounding box center [559, 628] width 28 height 28
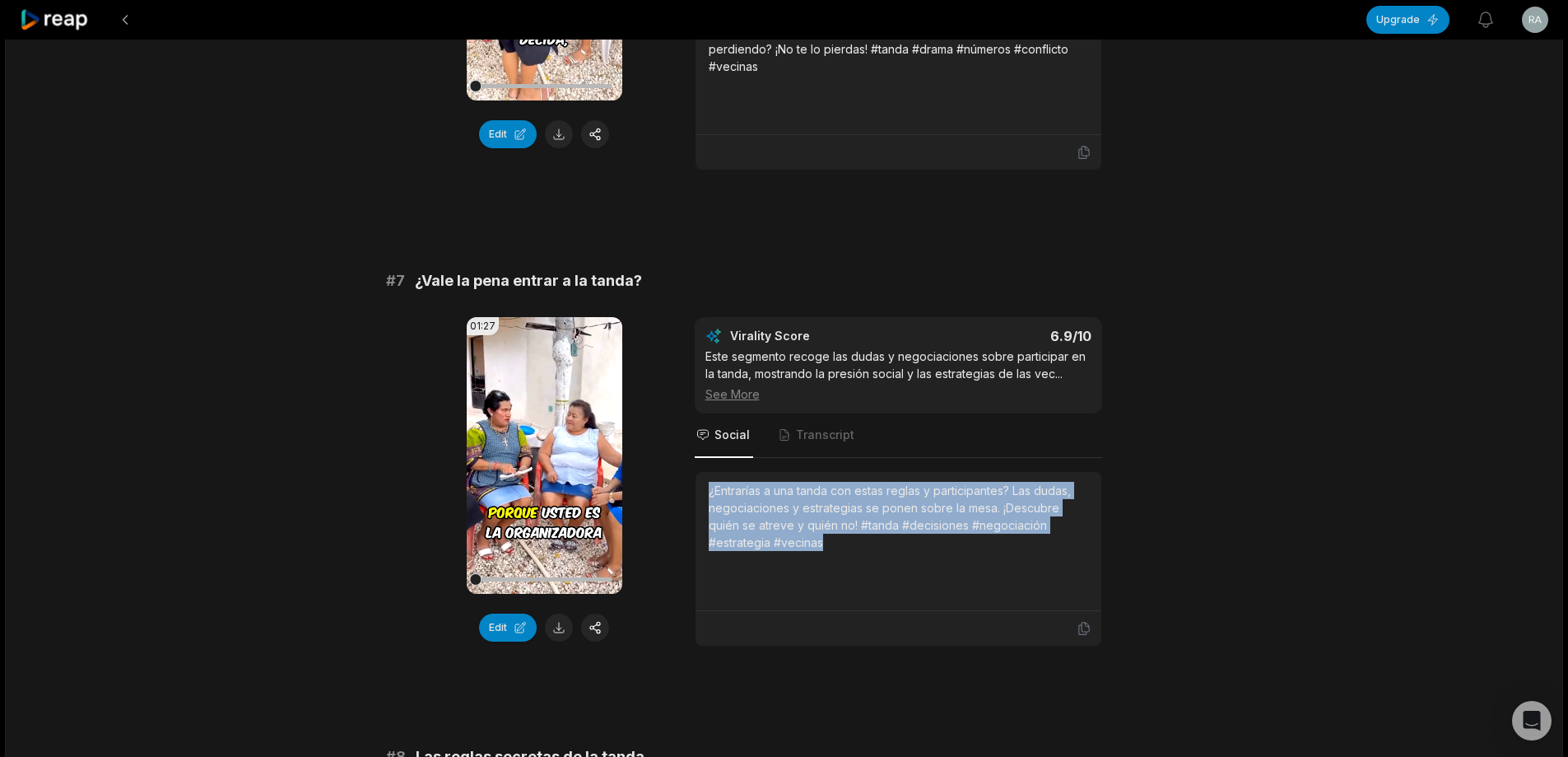
drag, startPoint x: 704, startPoint y: 508, endPoint x: 901, endPoint y: 583, distance: 210.8
click at [901, 583] on div "¿Entrarías a una tanda con estas reglas y participantes? Las dudas, negociacion…" at bounding box center [899, 542] width 406 height 140
copy div "¿Entrarías a una tanda con estas reglas y participantes? Las dudas, negociacion…"
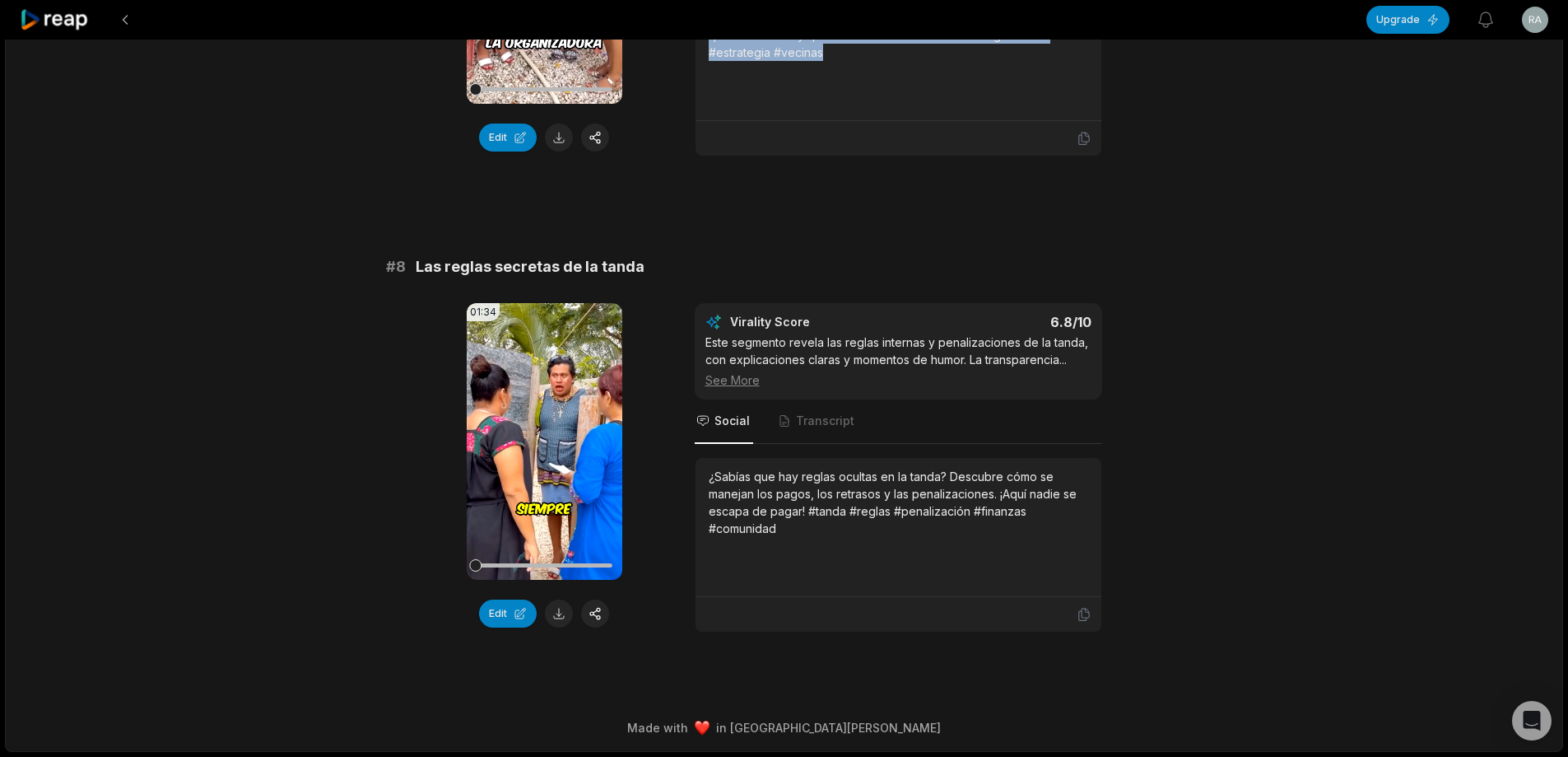
scroll to position [3308, 0]
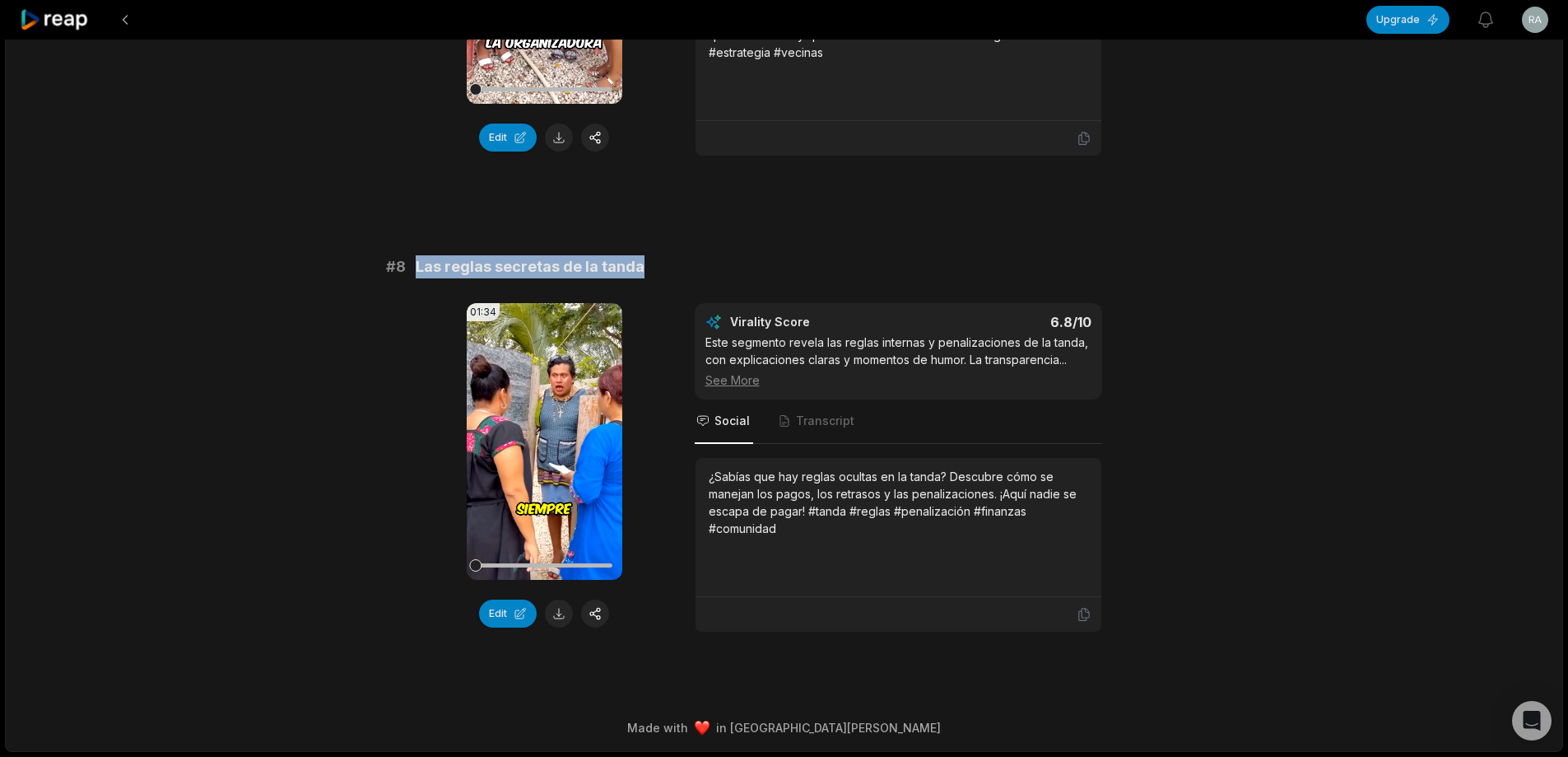
drag, startPoint x: 414, startPoint y: 269, endPoint x: 690, endPoint y: 269, distance: 276.0
click at [690, 269] on div "# 8 Las reglas secretas de la tanda" at bounding box center [784, 267] width 797 height 23
copy span "Las reglas secretas de la tanda"
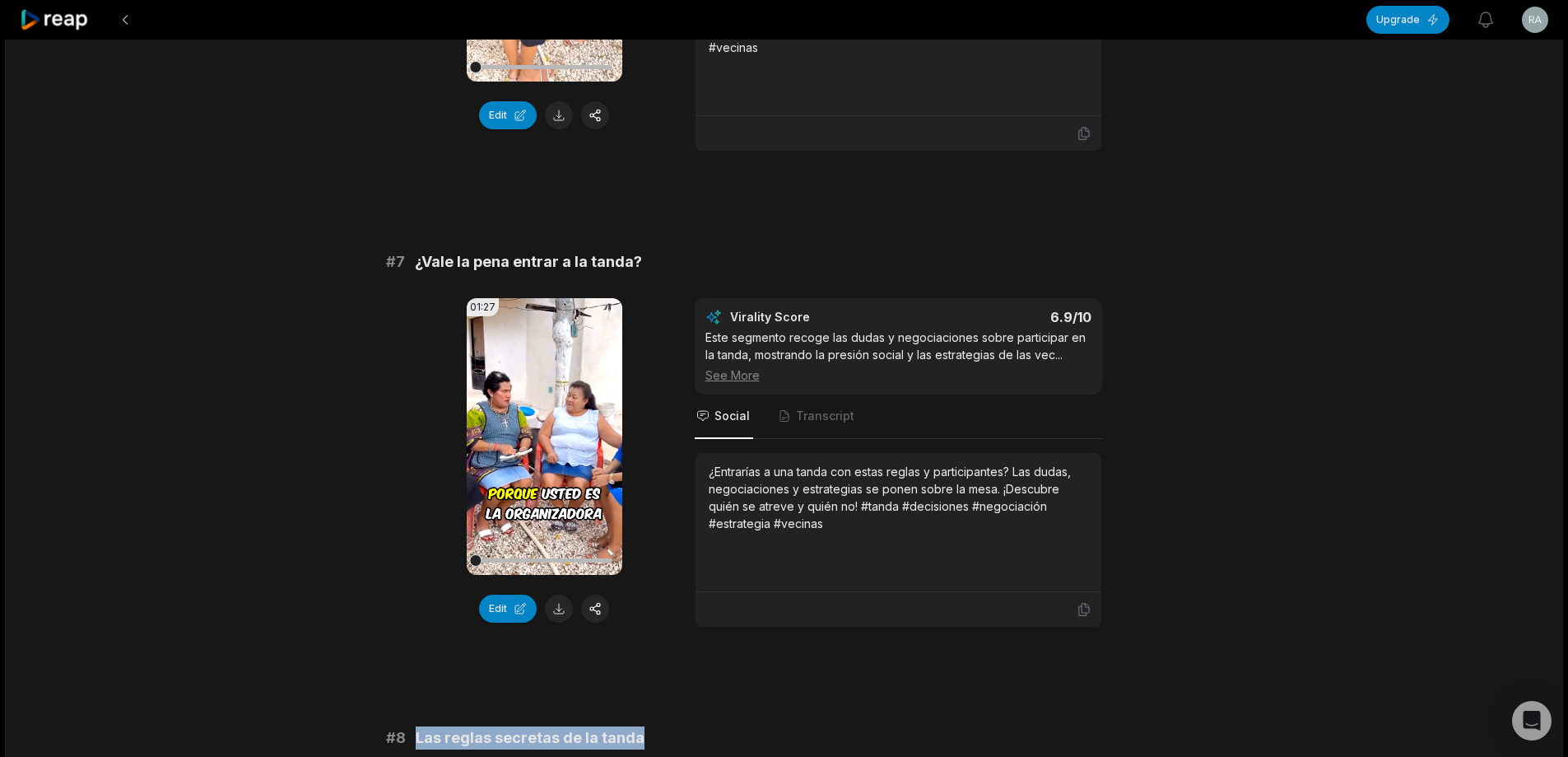
scroll to position [2813, 0]
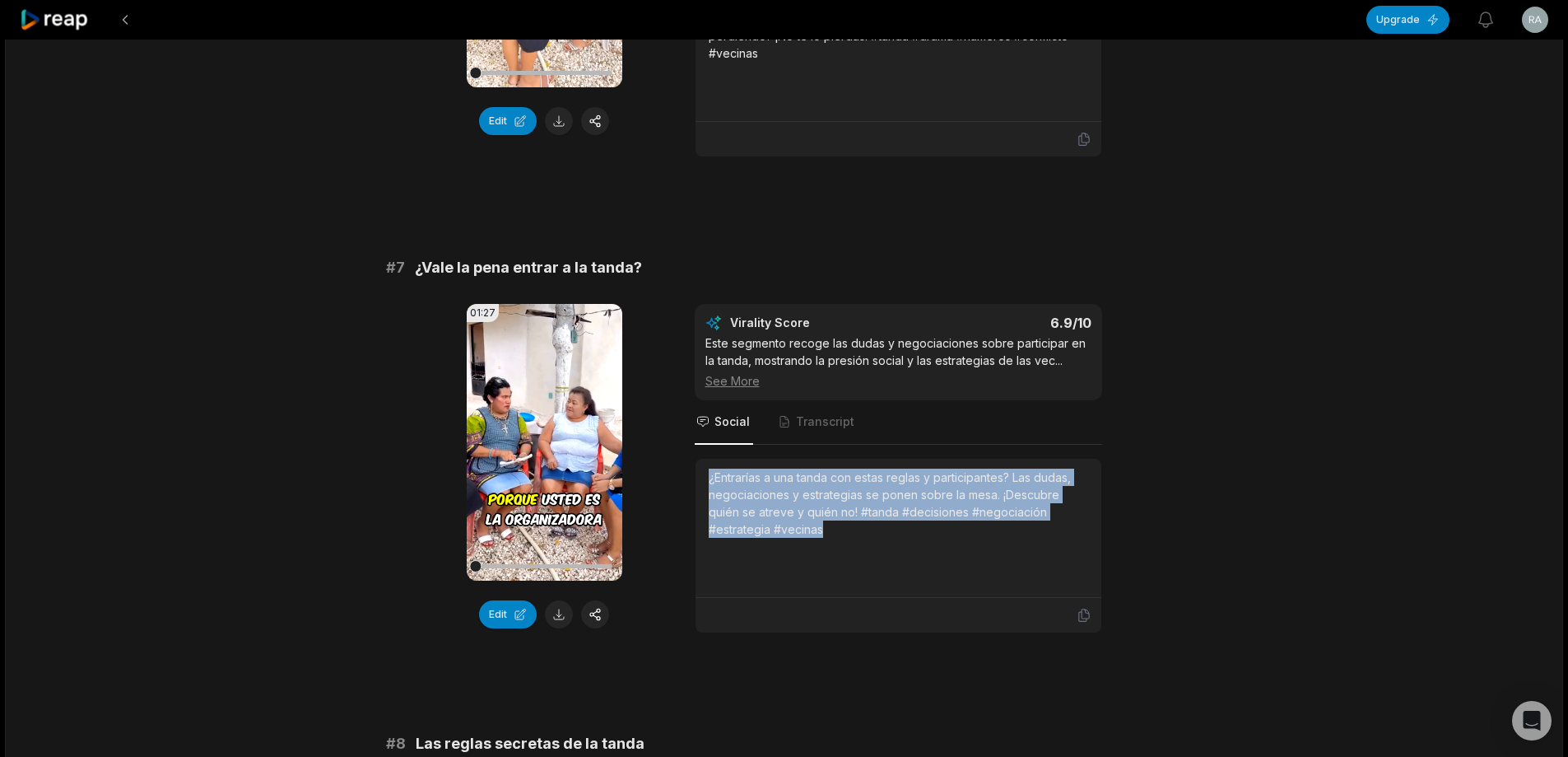
drag, startPoint x: 707, startPoint y: 501, endPoint x: 976, endPoint y: 577, distance: 279.5
click at [976, 577] on div "¿Entrarías a una tanda con estas reglas y participantes? Las dudas, negociacion…" at bounding box center [899, 529] width 406 height 140
copy div "¿Entrarías a una tanda con estas reglas y participantes? Las dudas, negociacion…"
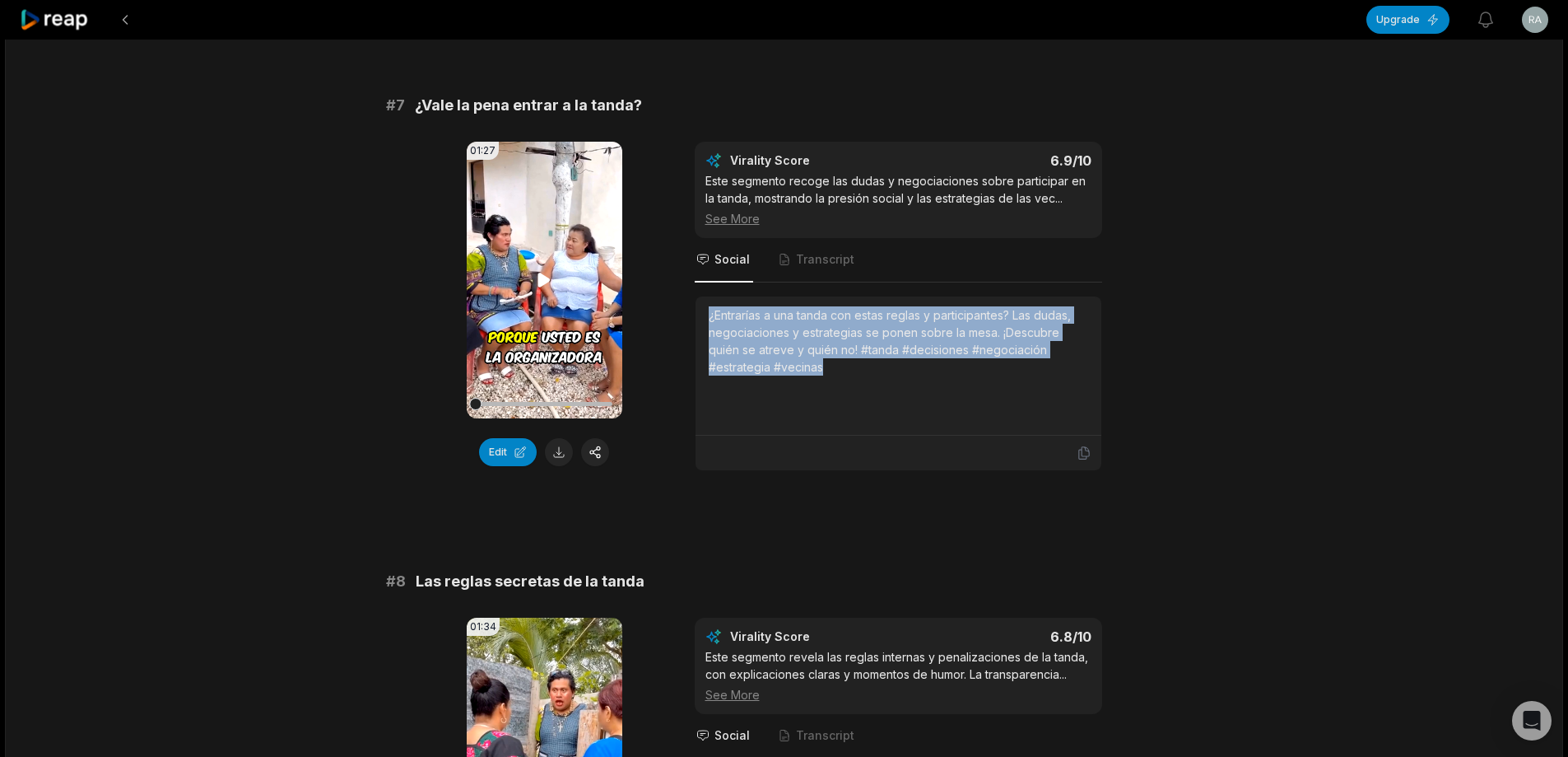
scroll to position [2978, 0]
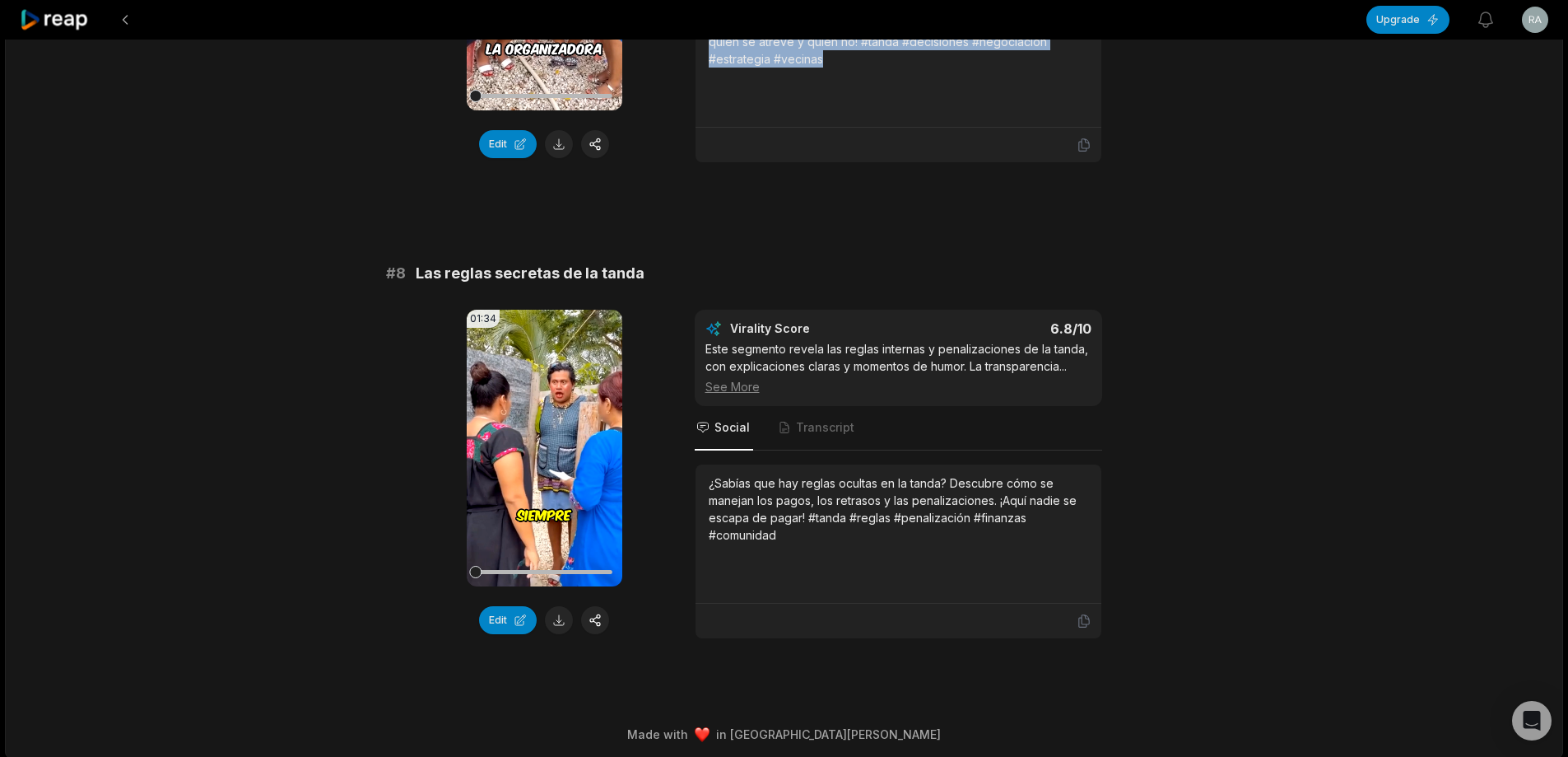
scroll to position [3308, 0]
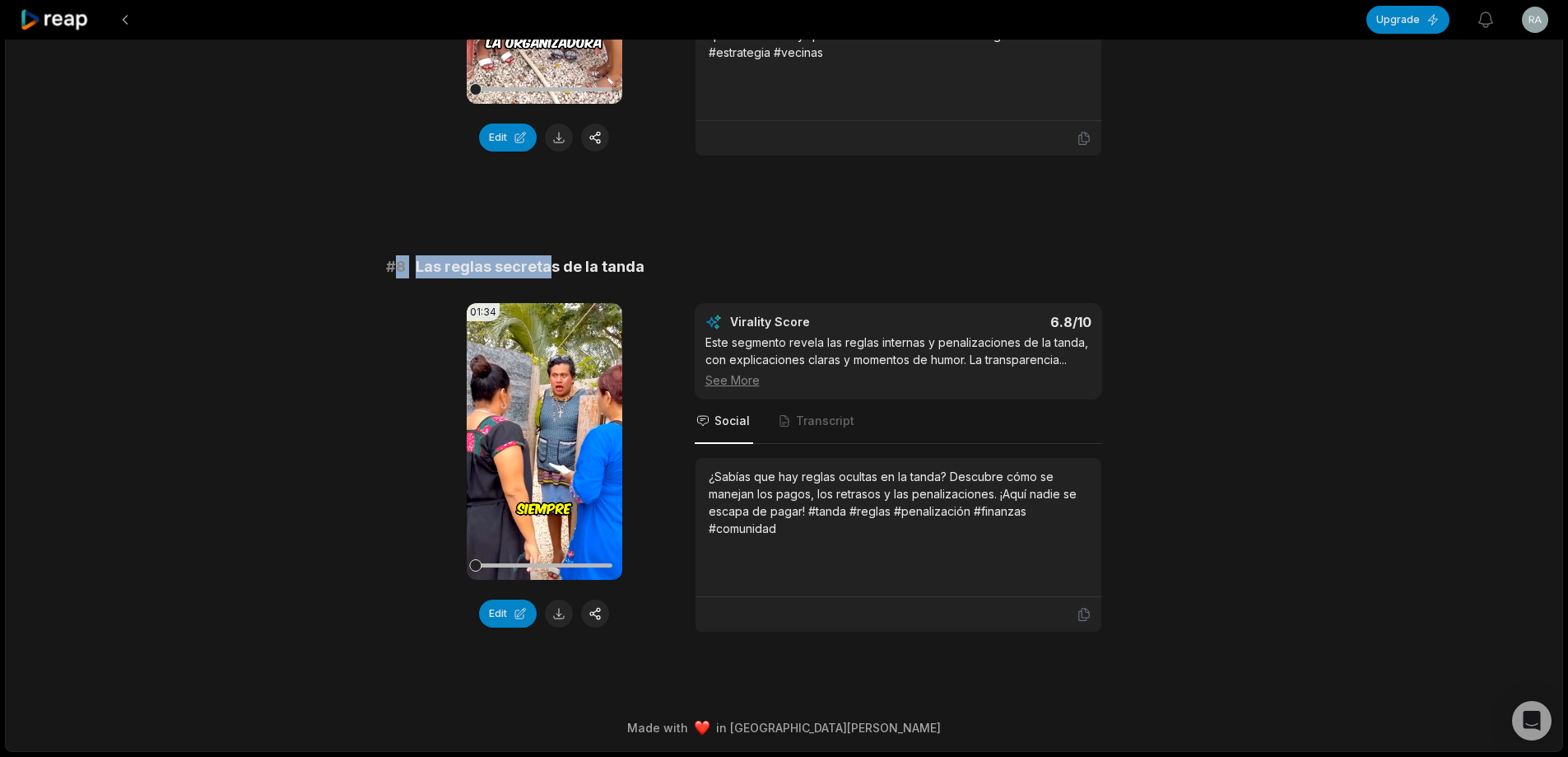
drag, startPoint x: 398, startPoint y: 269, endPoint x: 547, endPoint y: 266, distance: 149.0
click at [547, 266] on div "# 8 Las reglas secretas de la tanda" at bounding box center [784, 267] width 797 height 23
click at [547, 266] on span "Las reglas secretas de la tanda" at bounding box center [530, 267] width 229 height 23
drag, startPoint x: 378, startPoint y: 270, endPoint x: 687, endPoint y: 275, distance: 309.0
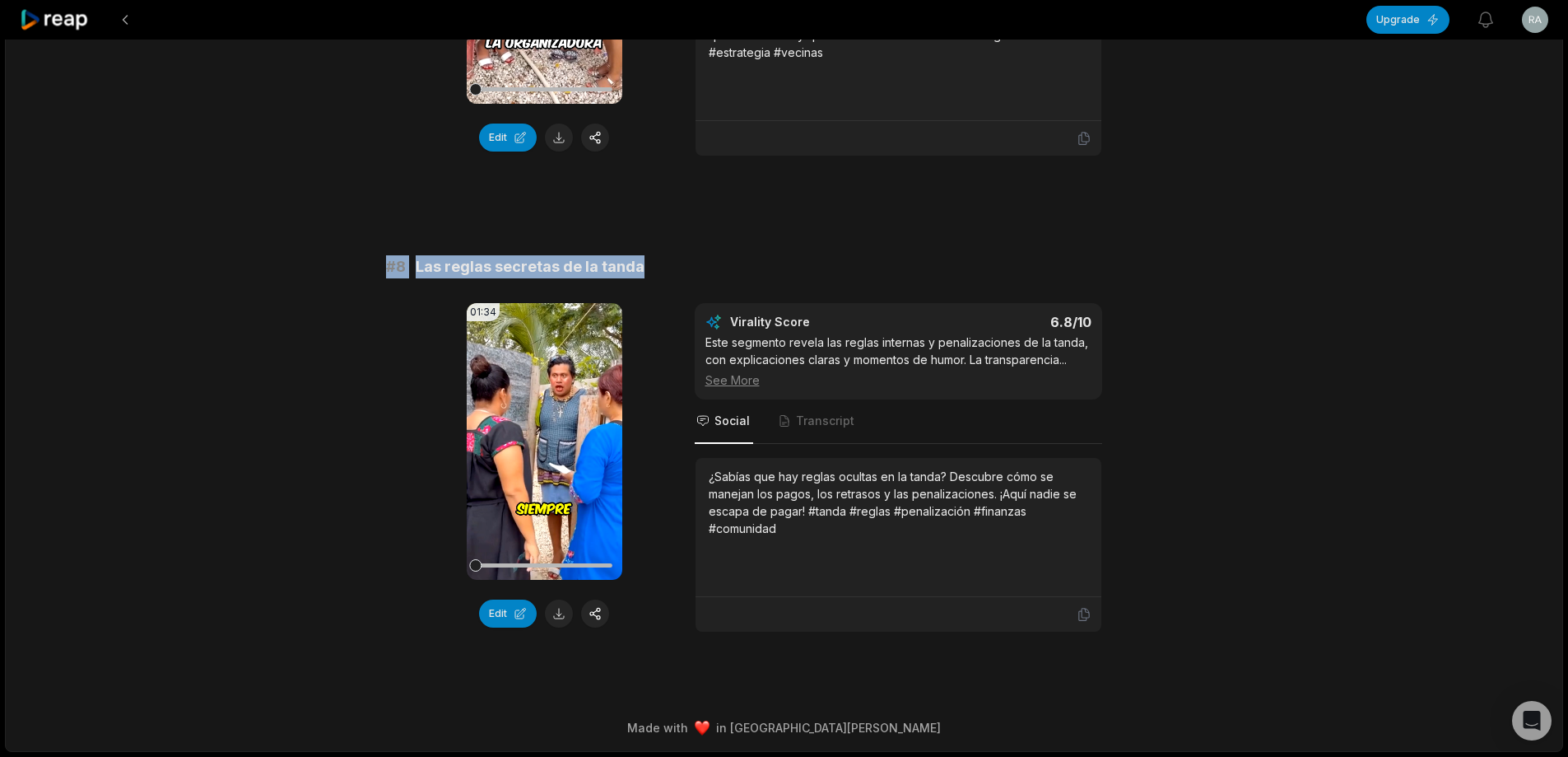
copy div "# 8 Las reglas secretas de la tanda"
click at [556, 617] on button at bounding box center [559, 614] width 28 height 28
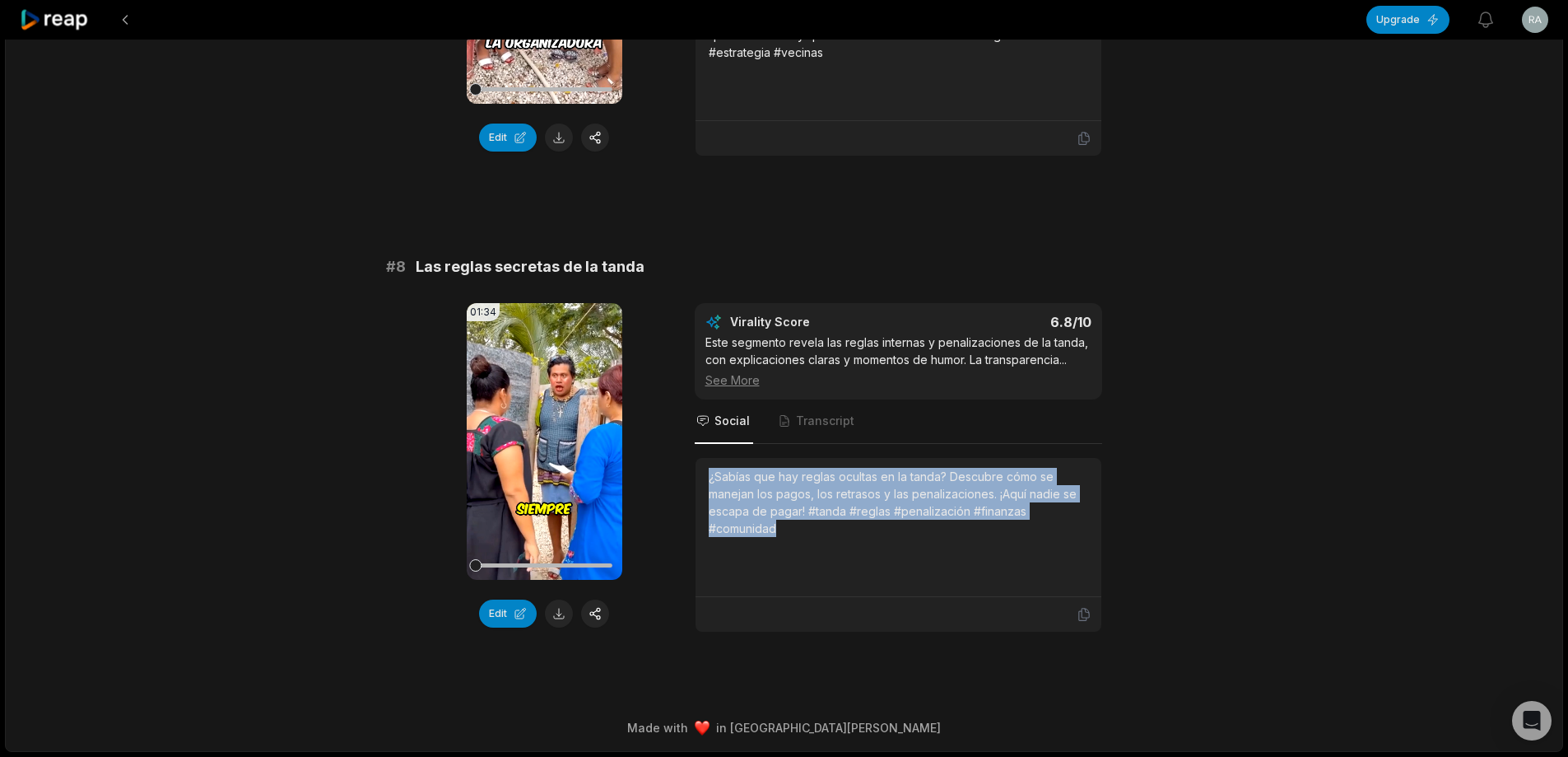
drag, startPoint x: 706, startPoint y: 475, endPoint x: 900, endPoint y: 533, distance: 202.5
click at [917, 563] on div "¿Sabías que hay reglas ocultas en la tanda? Descubre cómo se manejan los pagos,…" at bounding box center [899, 528] width 406 height 140
copy div "¿Sabías que hay reglas ocultas en la tanda? Descubre cómo se manejan los pagos,…"
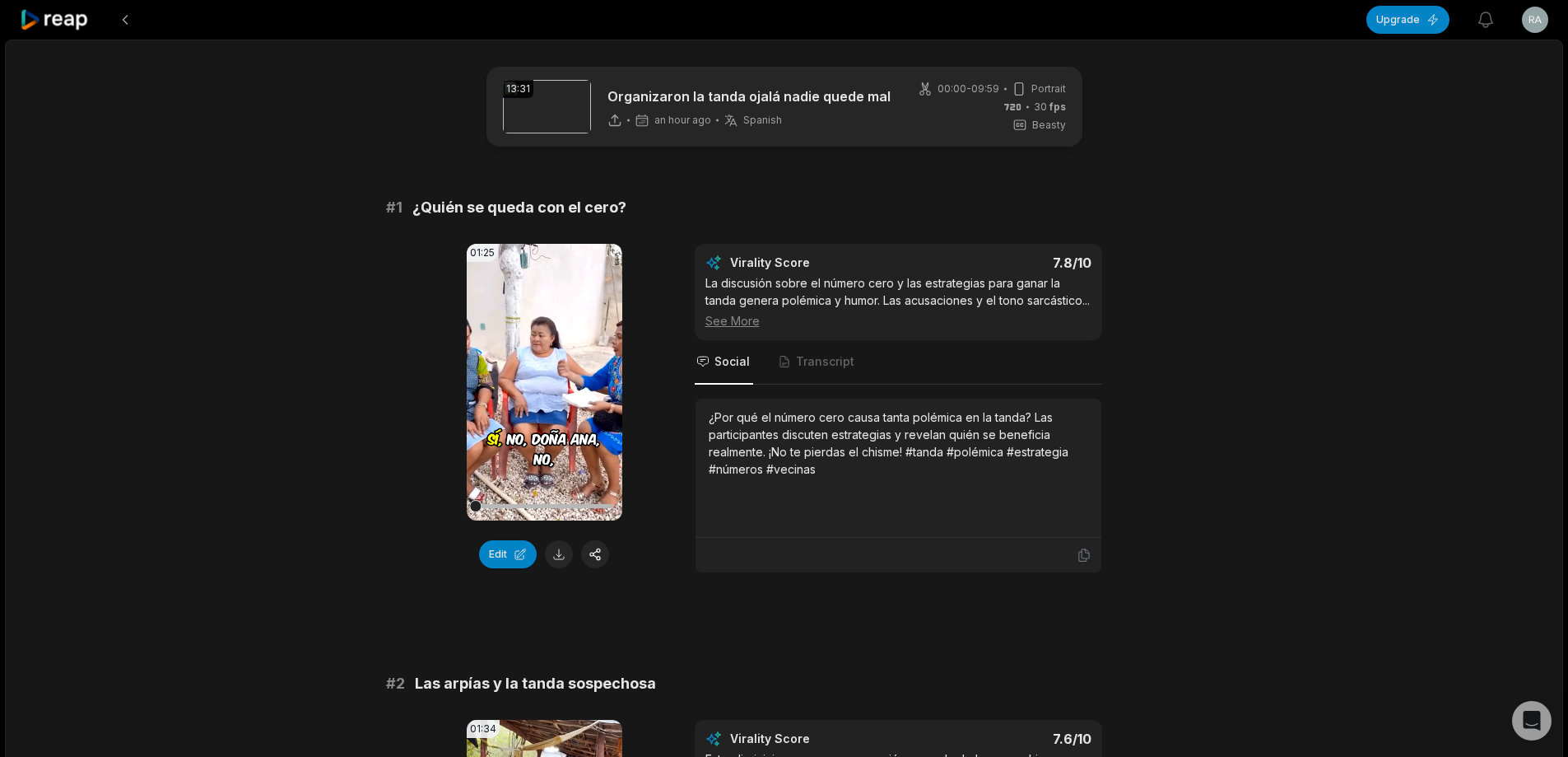
scroll to position [3308, 0]
